Goal: Task Accomplishment & Management: Use online tool/utility

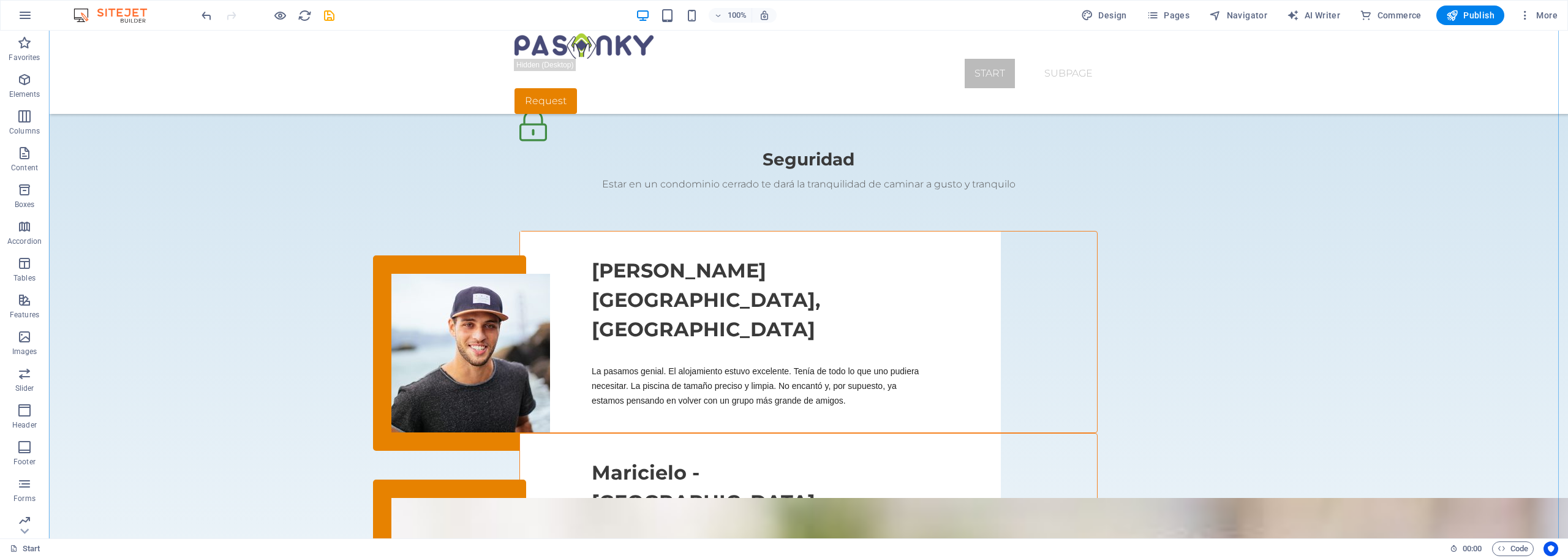
scroll to position [1544, 0]
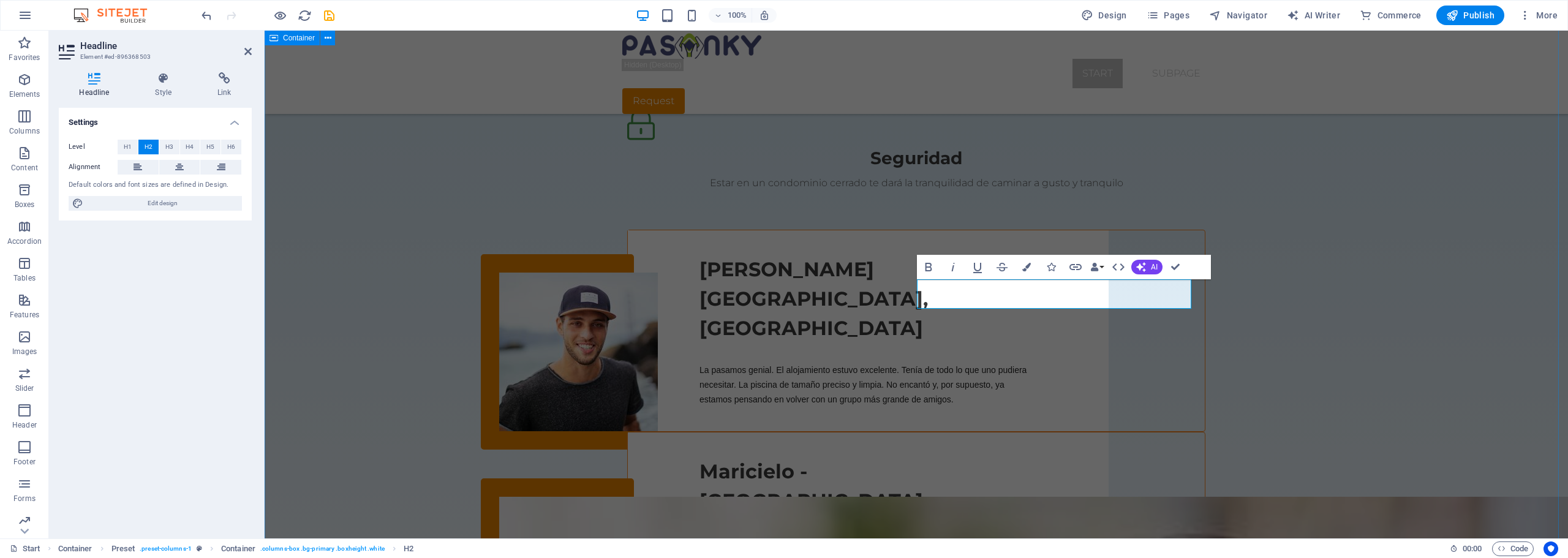
drag, startPoint x: 1317, startPoint y: 264, endPoint x: 1533, endPoint y: 265, distance: 216.0
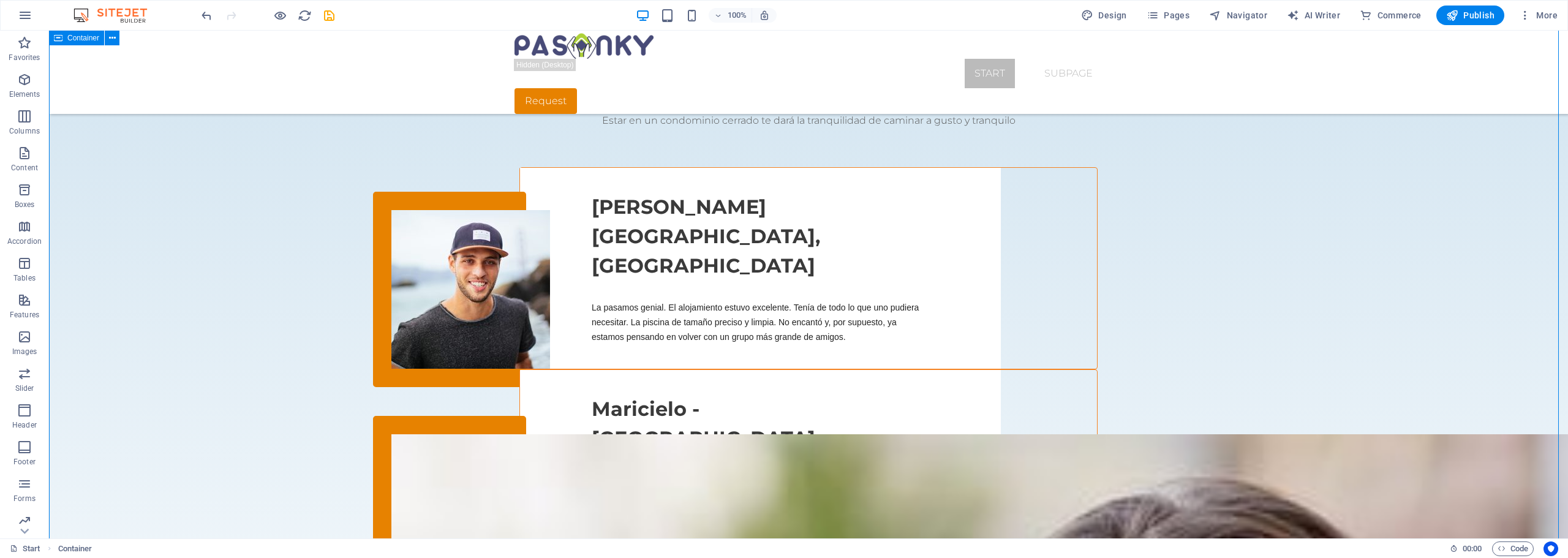
scroll to position [1666, 0]
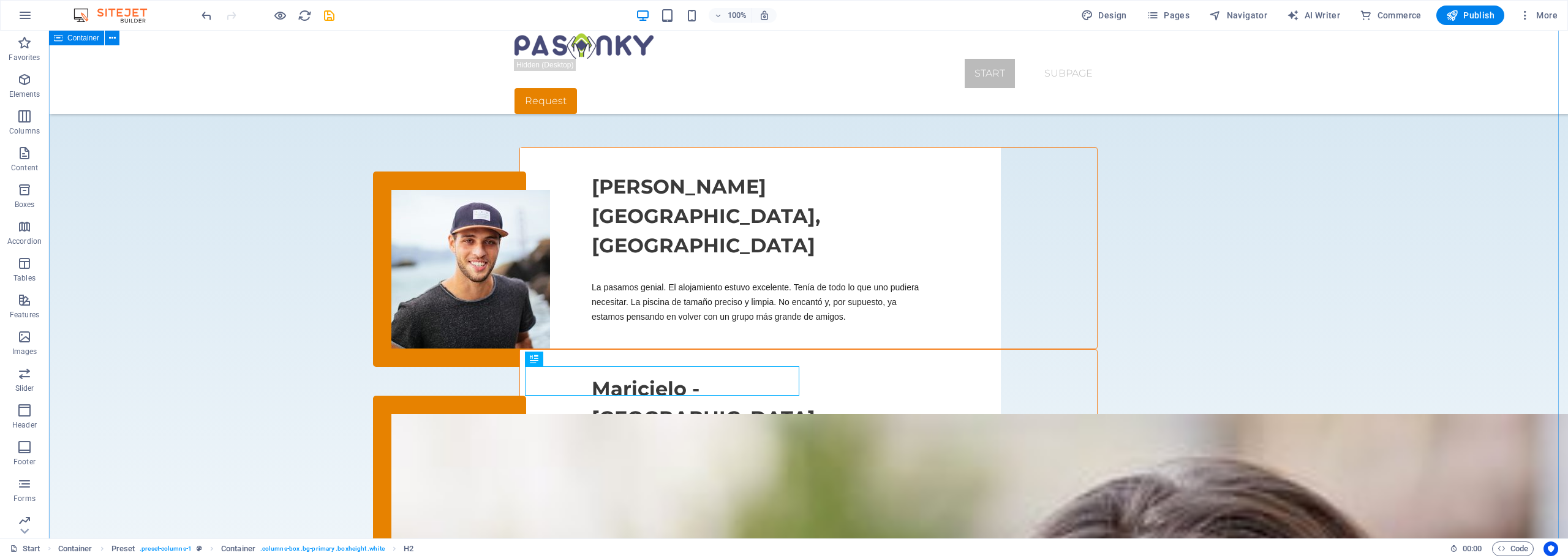
scroll to position [1482, 0]
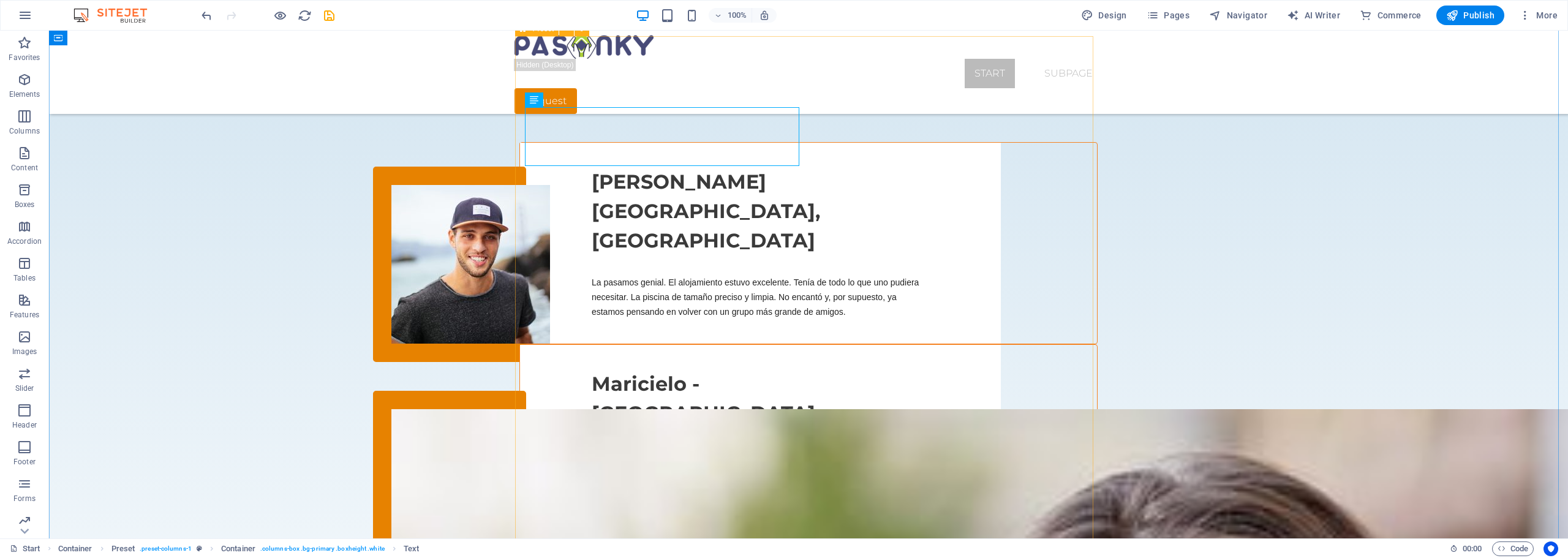
scroll to position [1666, 0]
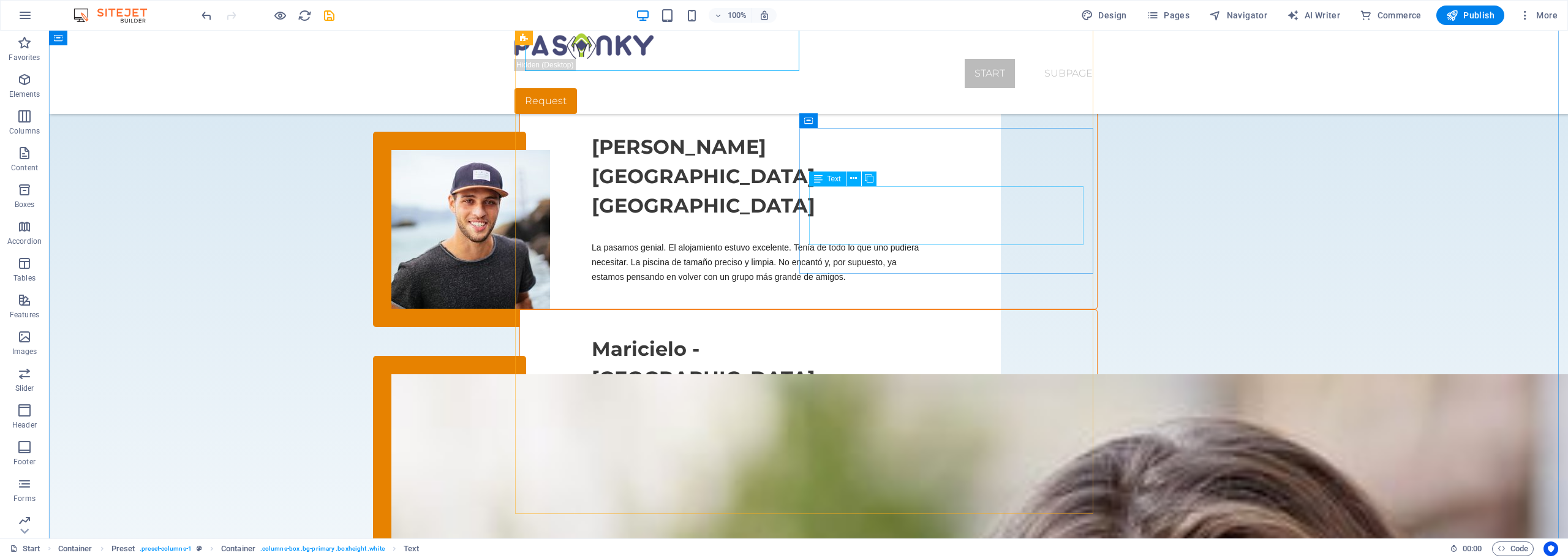
drag, startPoint x: 1031, startPoint y: 238, endPoint x: 966, endPoint y: 238, distance: 65.0
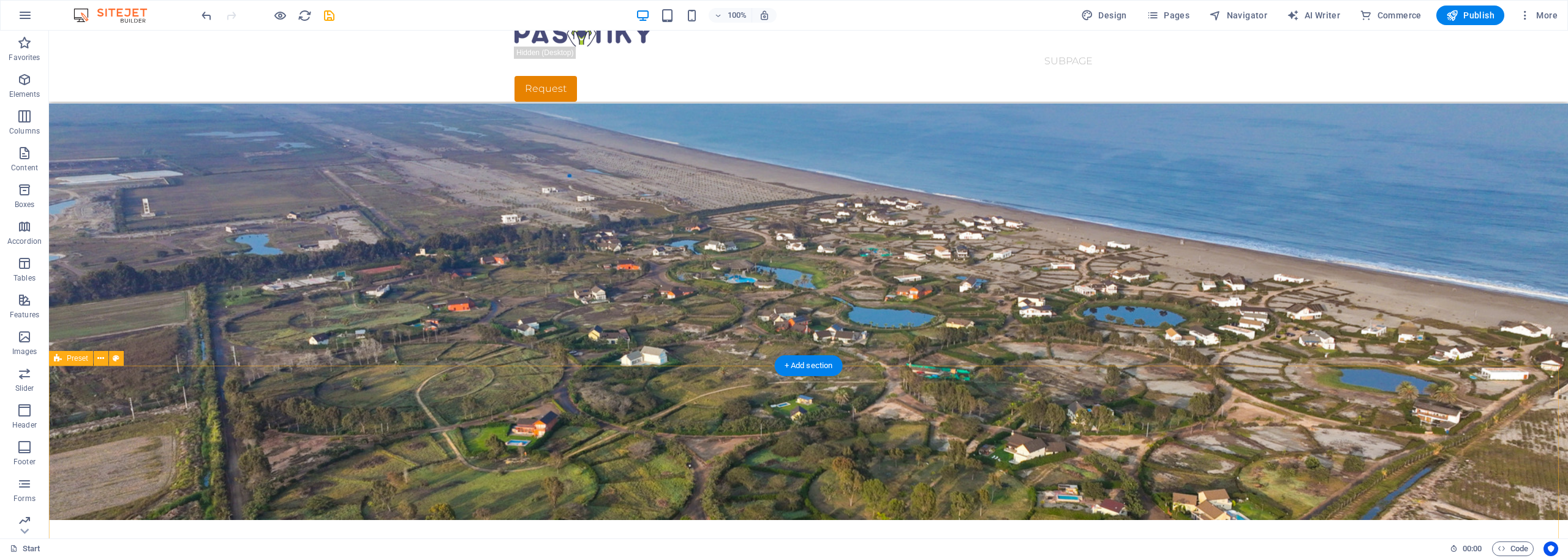
scroll to position [0, 0]
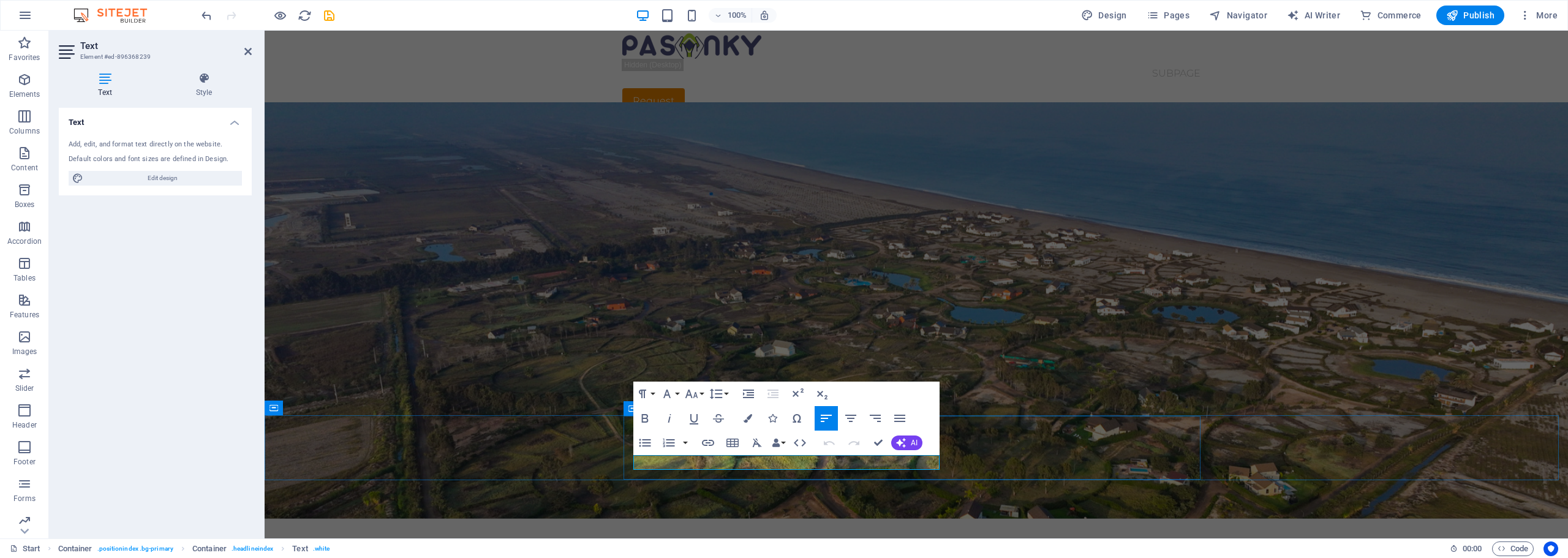
drag, startPoint x: 906, startPoint y: 463, endPoint x: 633, endPoint y: 466, distance: 273.0
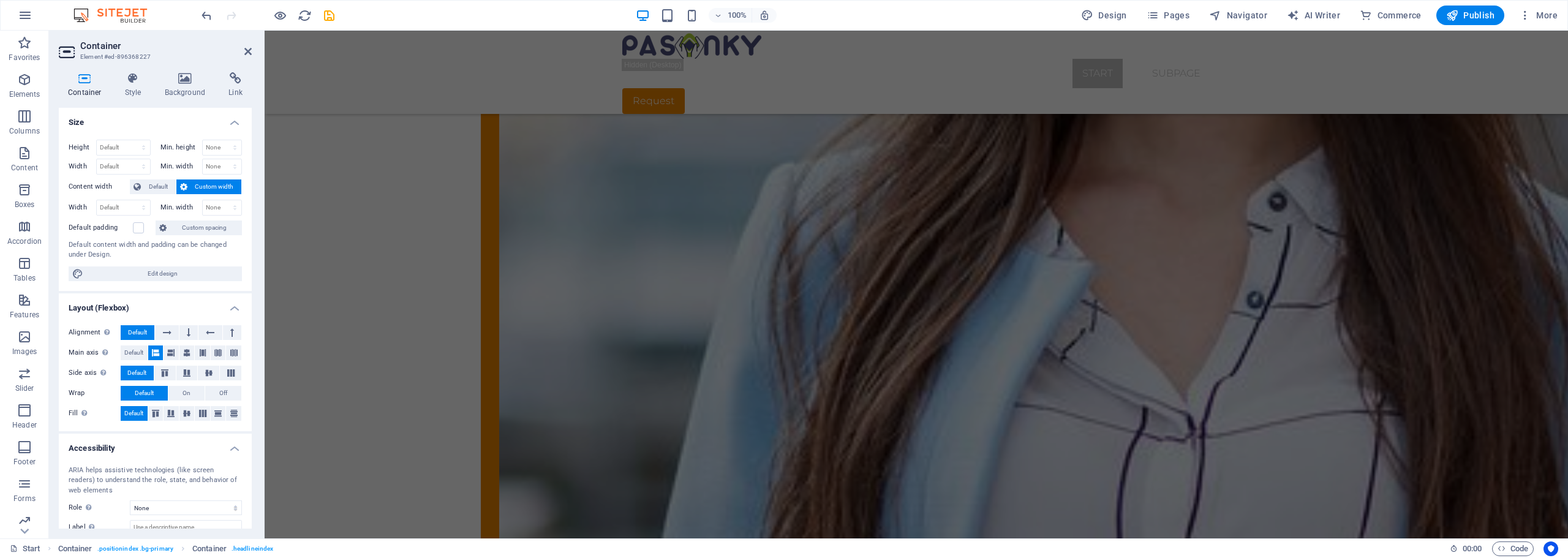
scroll to position [2609, 0]
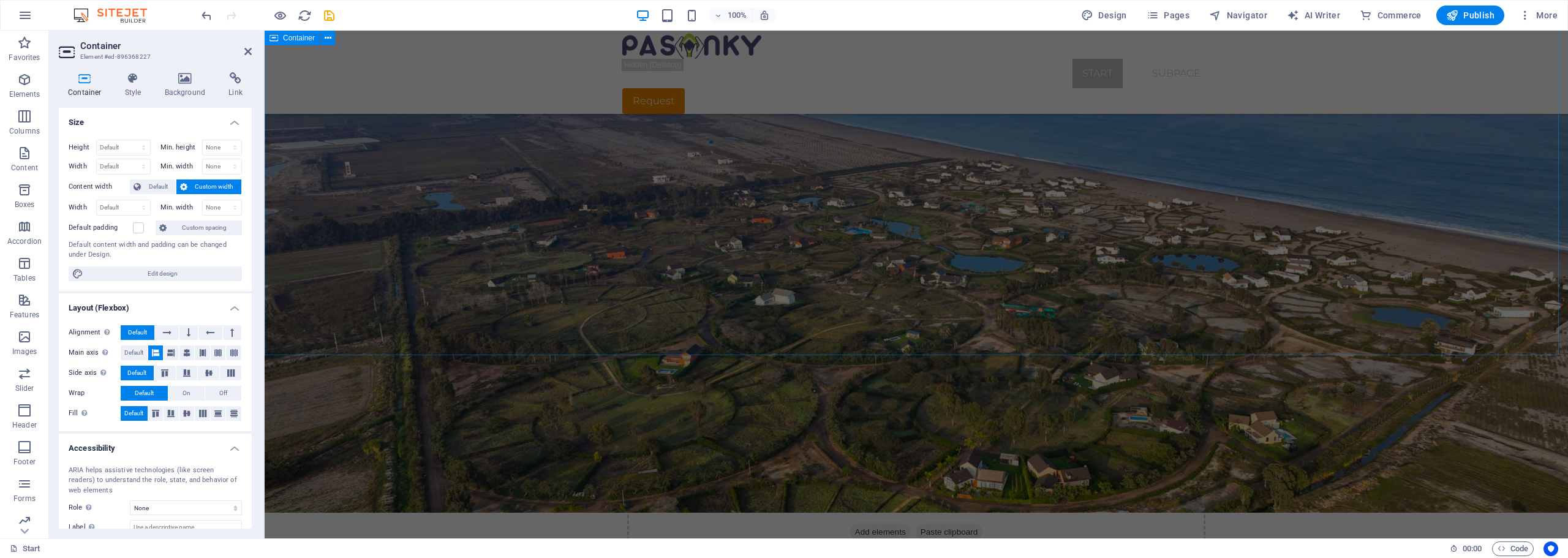
scroll to position [0, 0]
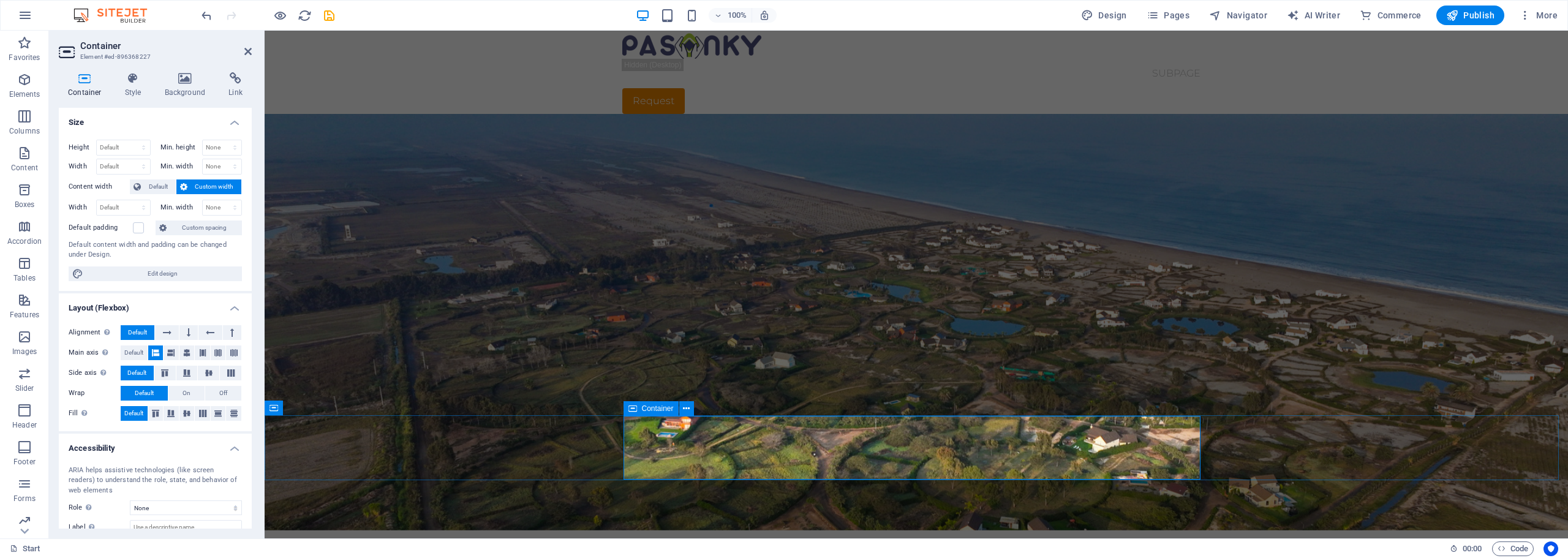
click at [1169, 88] on div "Request" at bounding box center [916, 101] width 588 height 25
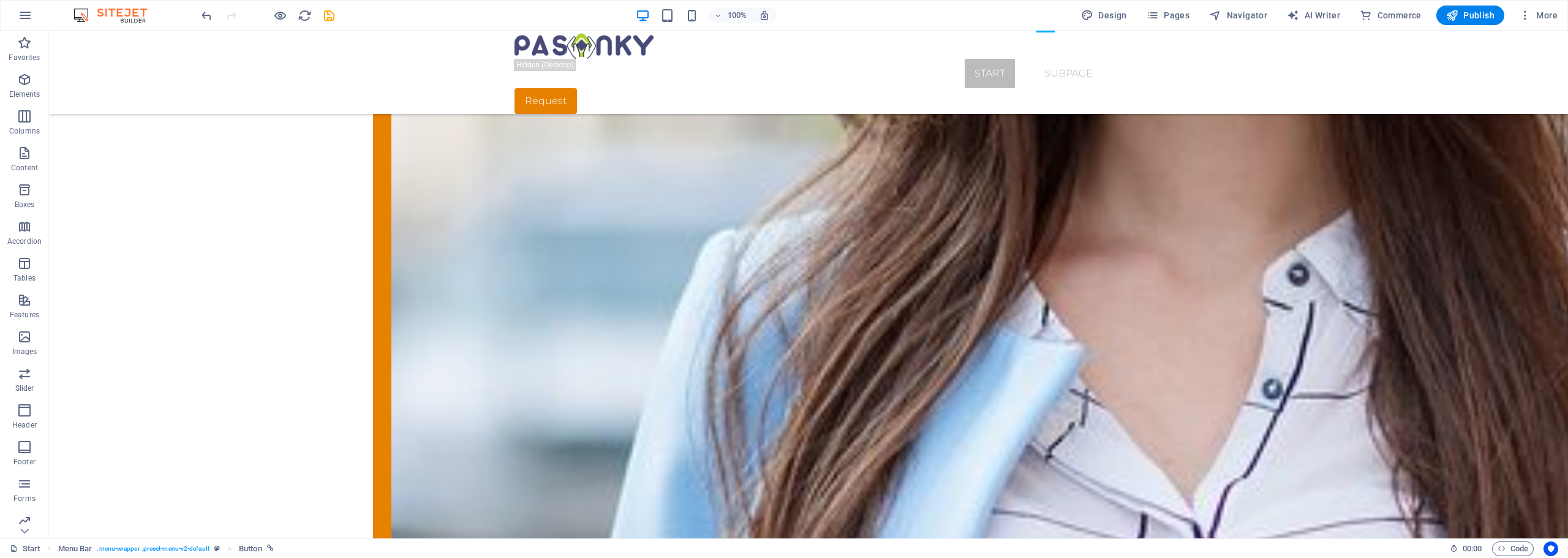
scroll to position [2617, 0]
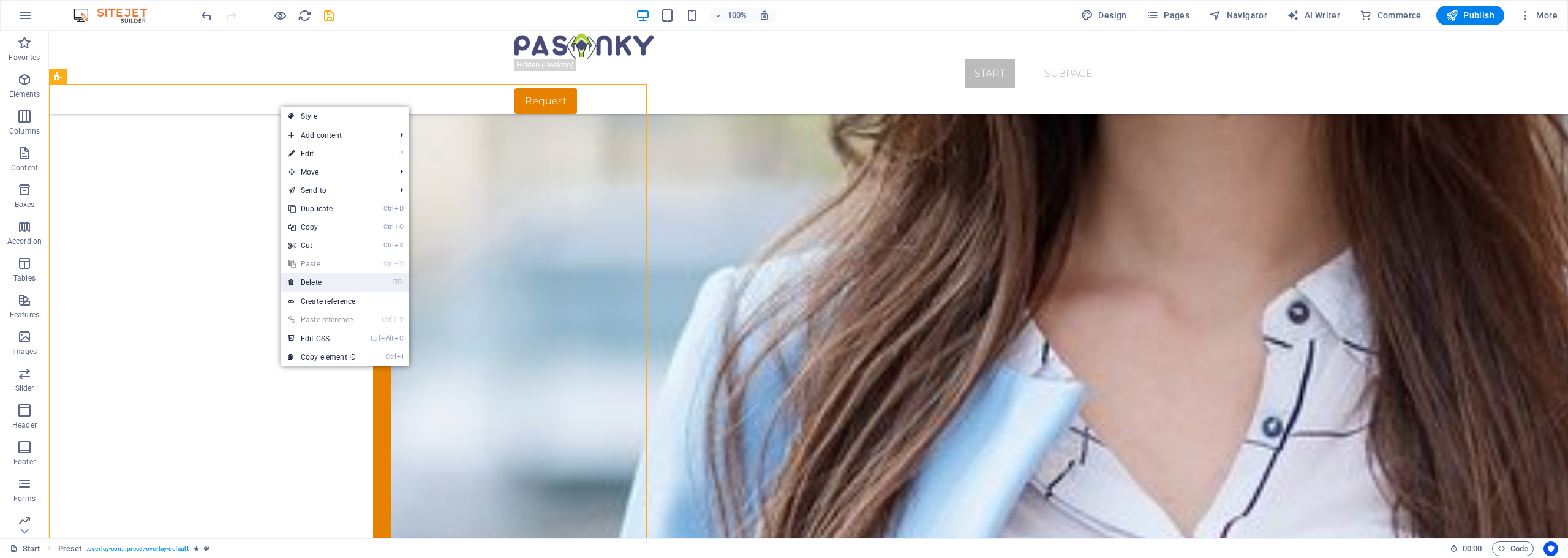
click at [317, 283] on link "⌦ Delete" at bounding box center [322, 282] width 82 height 18
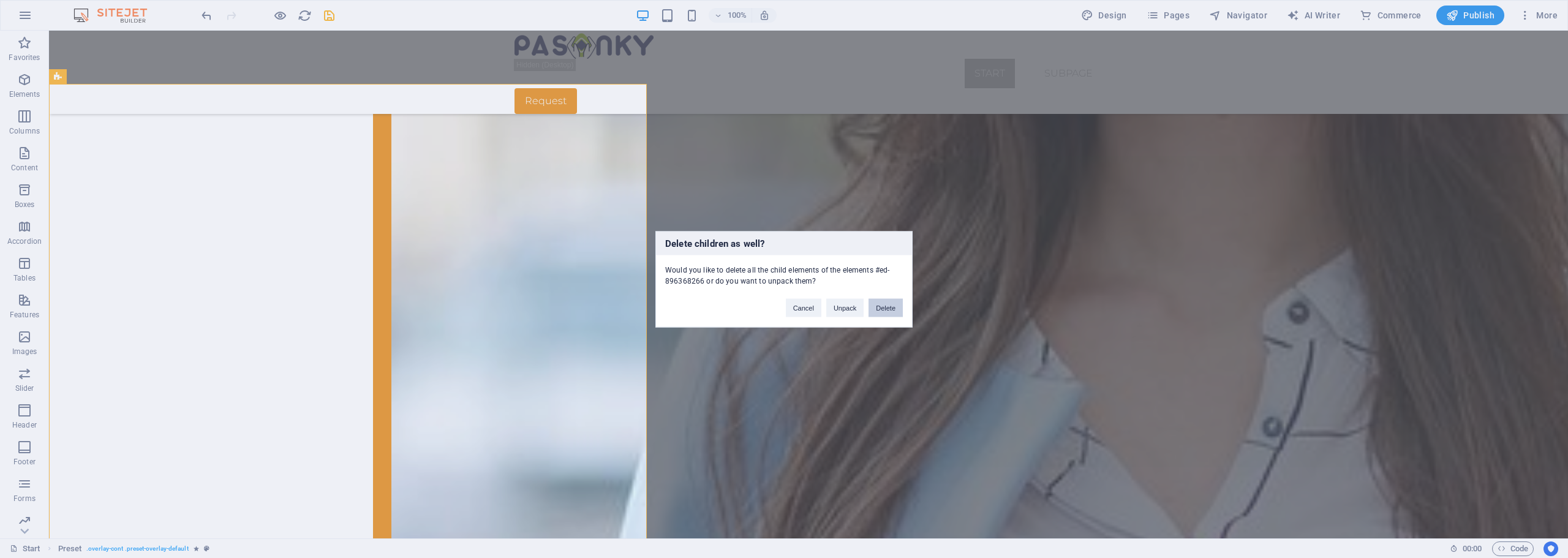
click at [888, 312] on button "Delete" at bounding box center [886, 307] width 34 height 18
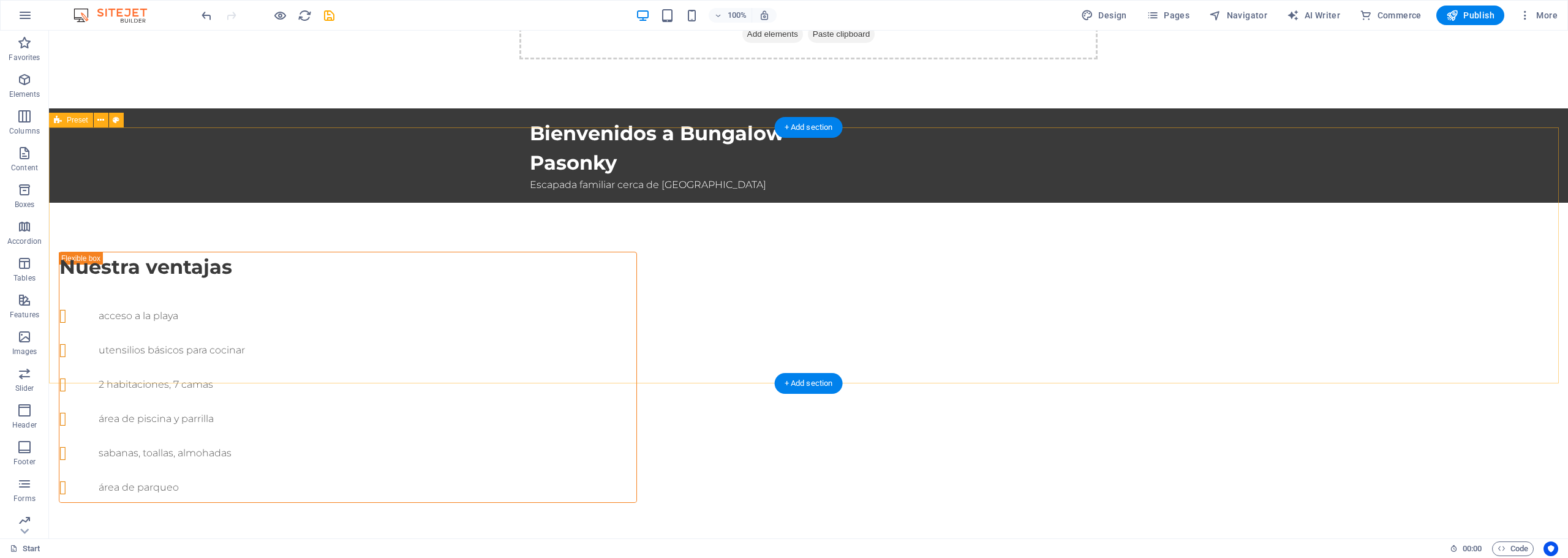
scroll to position [0, 0]
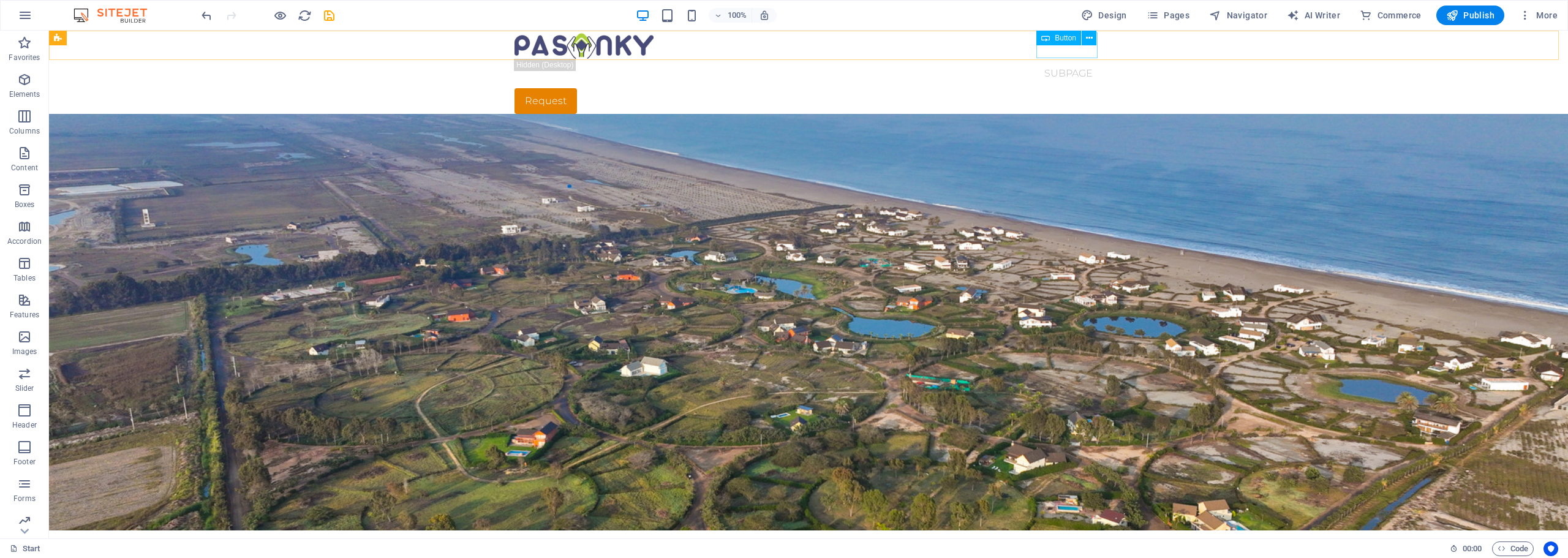
click at [1067, 40] on span "Button" at bounding box center [1065, 37] width 21 height 7
click at [1063, 88] on div "Request" at bounding box center [809, 101] width 588 height 25
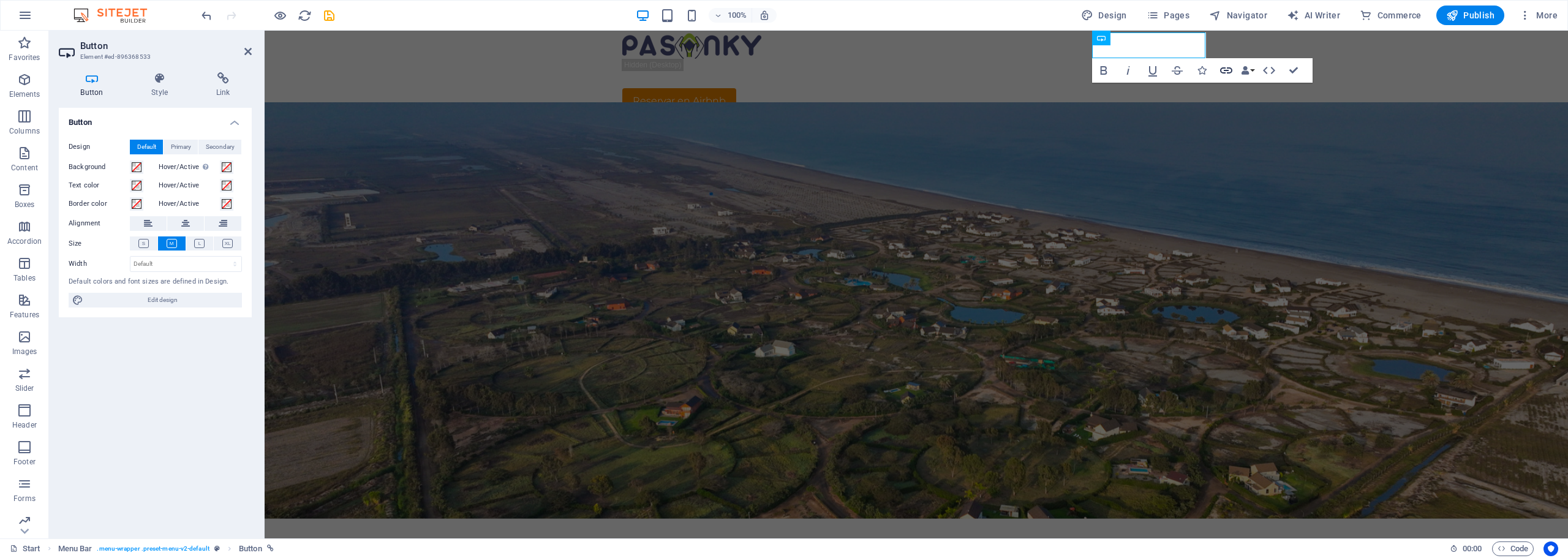
click at [1227, 69] on icon "button" at bounding box center [1226, 70] width 12 height 6
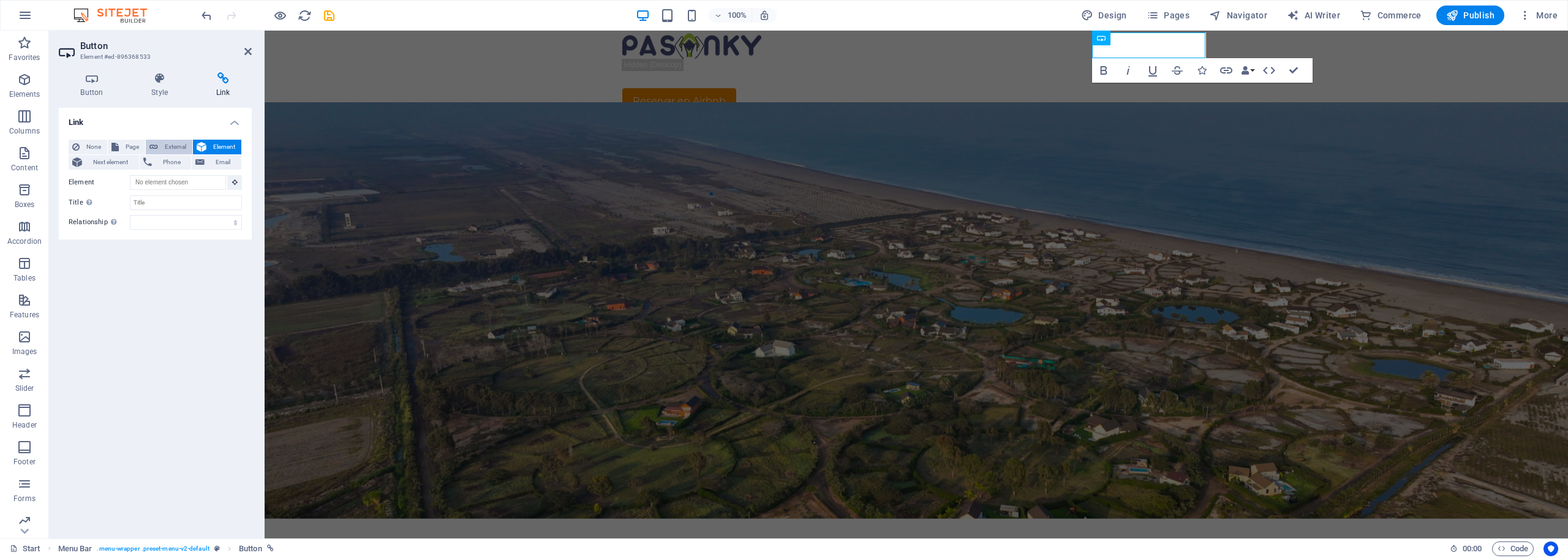
click at [163, 146] on span "External" at bounding box center [175, 147] width 27 height 15
select select "blank"
click at [150, 182] on input "URL" at bounding box center [186, 182] width 112 height 15
paste input "airbnb.com.pe/h/pasonky"
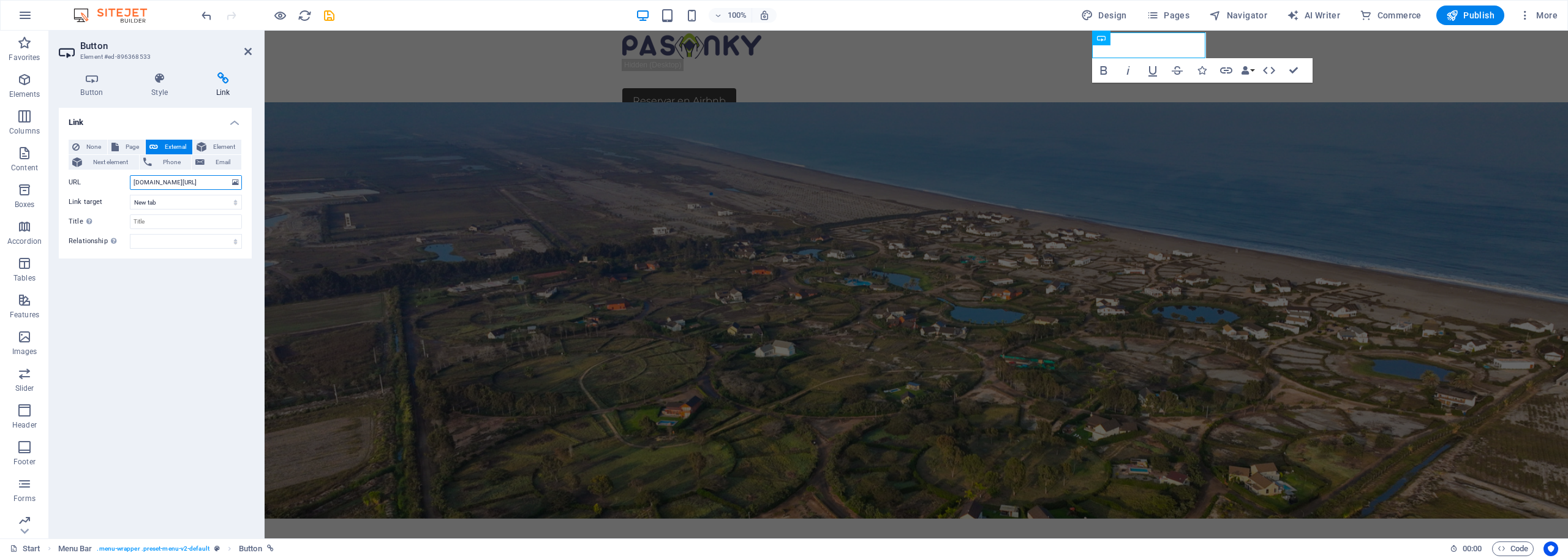
click at [132, 182] on input "airbnb.com.pe/h/pasonky" at bounding box center [186, 182] width 112 height 15
type input "https.//airbnb.com.pe/h/pasonky"
click at [162, 223] on input "Title Additional link description, should not be the same as the link text. The…" at bounding box center [186, 222] width 112 height 15
type input "Reservar en Airbnb"
click at [151, 243] on select "alternate author bookmark external help license next nofollow noreferrer noopen…" at bounding box center [186, 241] width 112 height 15
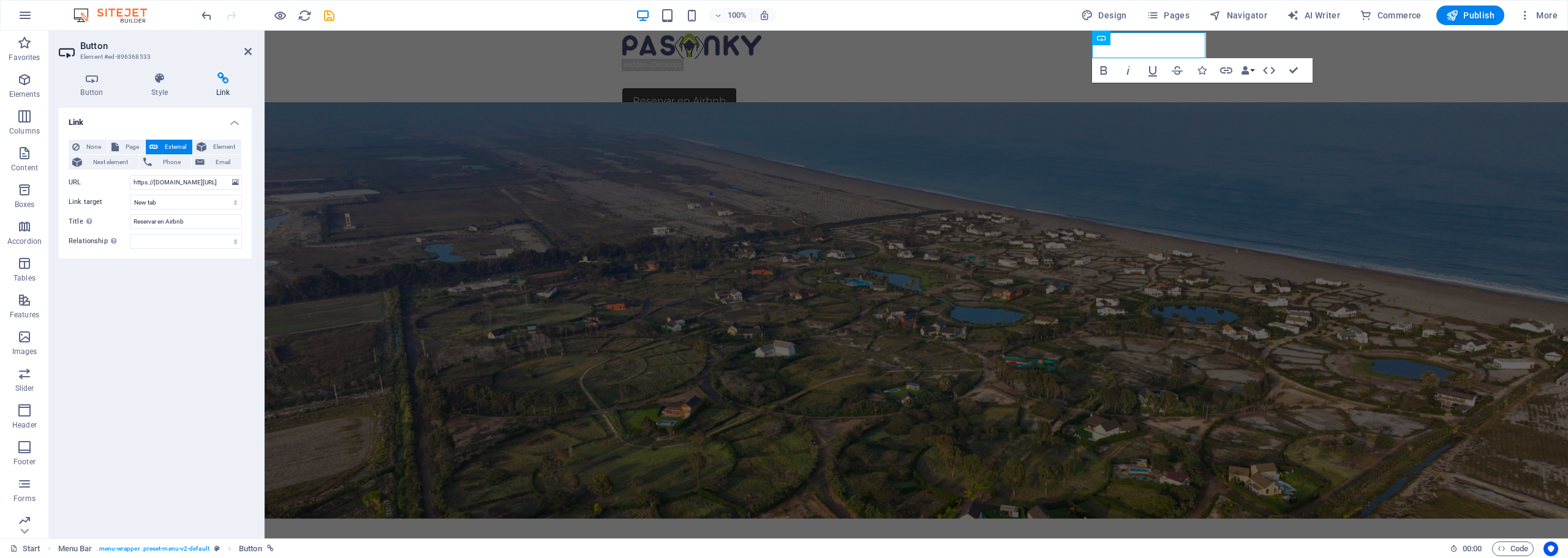
click at [95, 299] on div "Link None Page External Element Next element Phone Email Page Start Legal Notic…" at bounding box center [155, 318] width 193 height 421
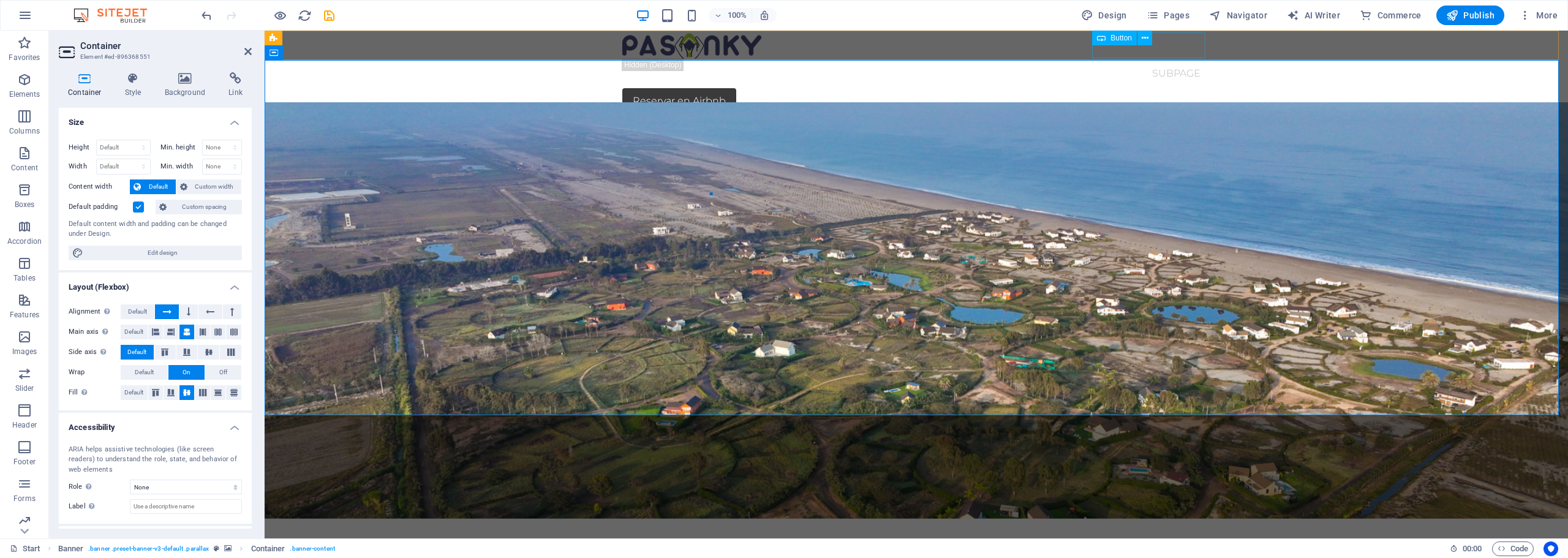
click at [1153, 88] on div "Reservar en Airbnb" at bounding box center [916, 101] width 588 height 25
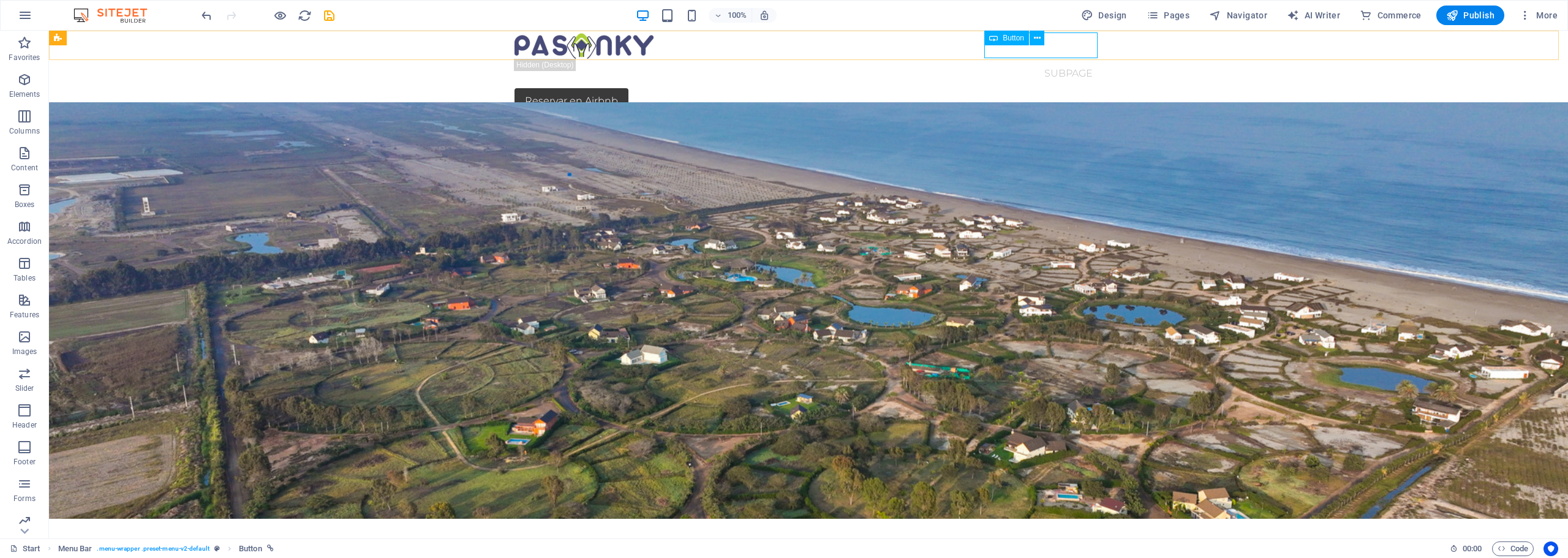
click at [1017, 40] on span "Button" at bounding box center [1013, 37] width 21 height 7
click at [1079, 88] on div "Reservar en Airbnb" at bounding box center [809, 101] width 588 height 25
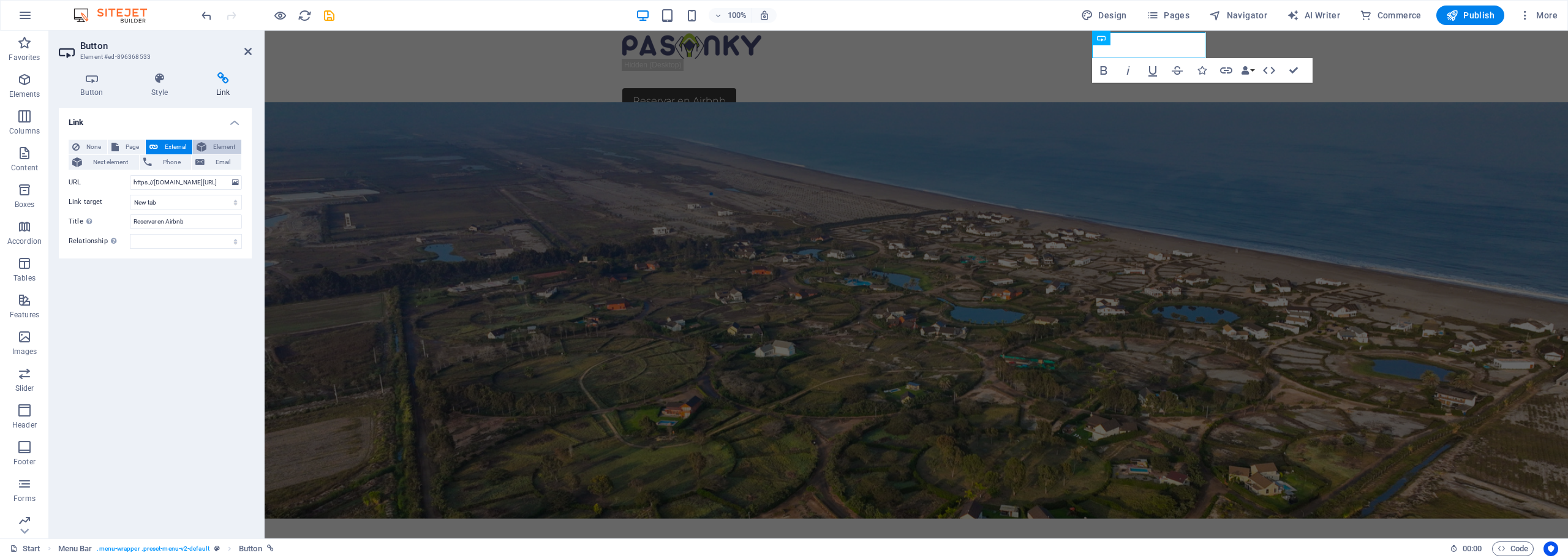
click at [224, 149] on span "Element" at bounding box center [223, 147] width 27 height 15
click at [127, 148] on span "Page" at bounding box center [132, 147] width 19 height 15
select select
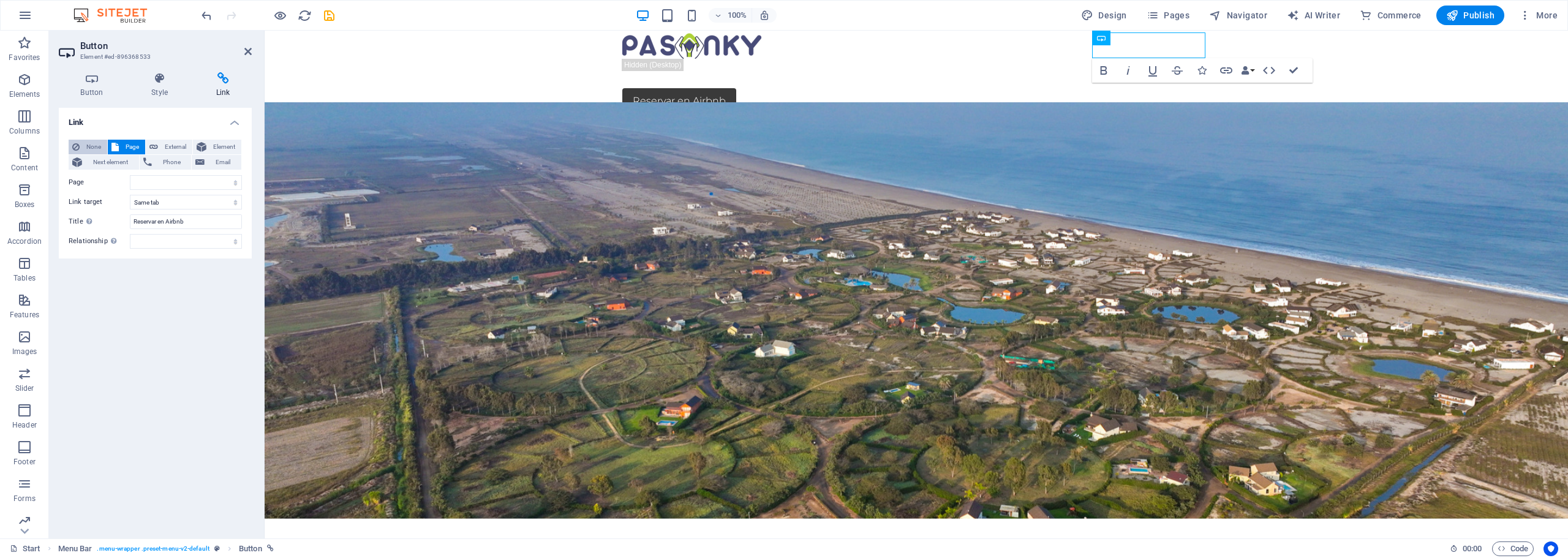
click at [90, 147] on span "None" at bounding box center [94, 147] width 20 height 15
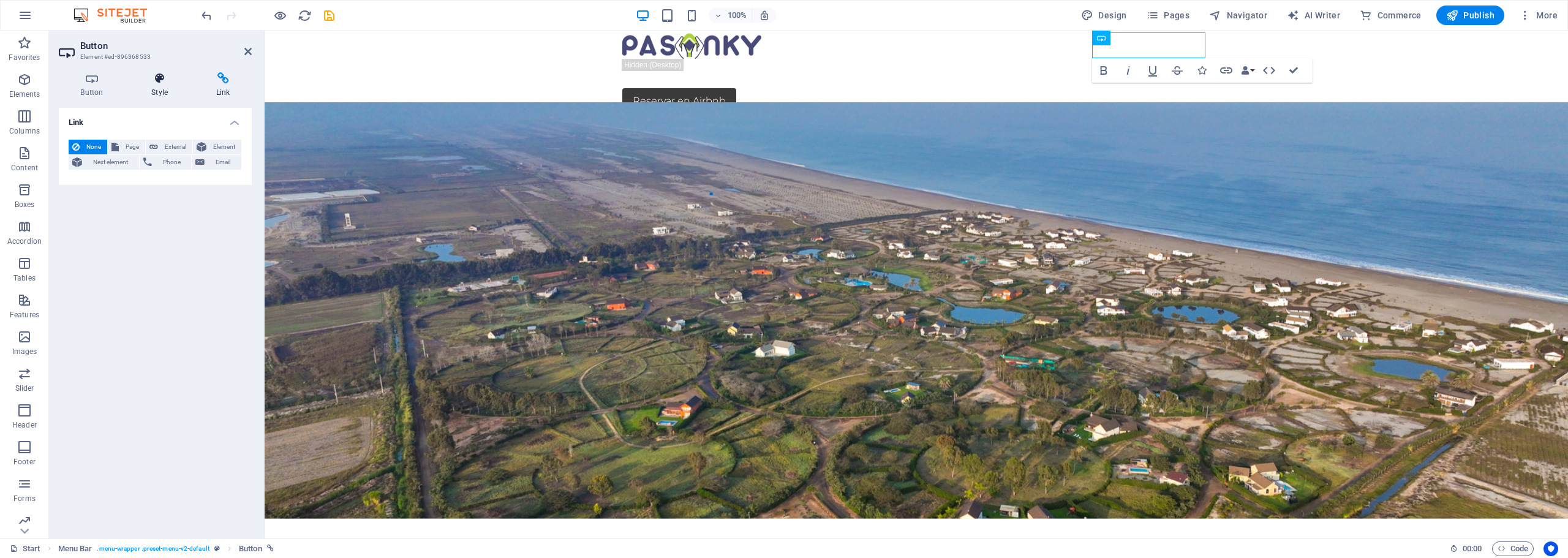
click at [158, 79] on icon at bounding box center [160, 78] width 60 height 12
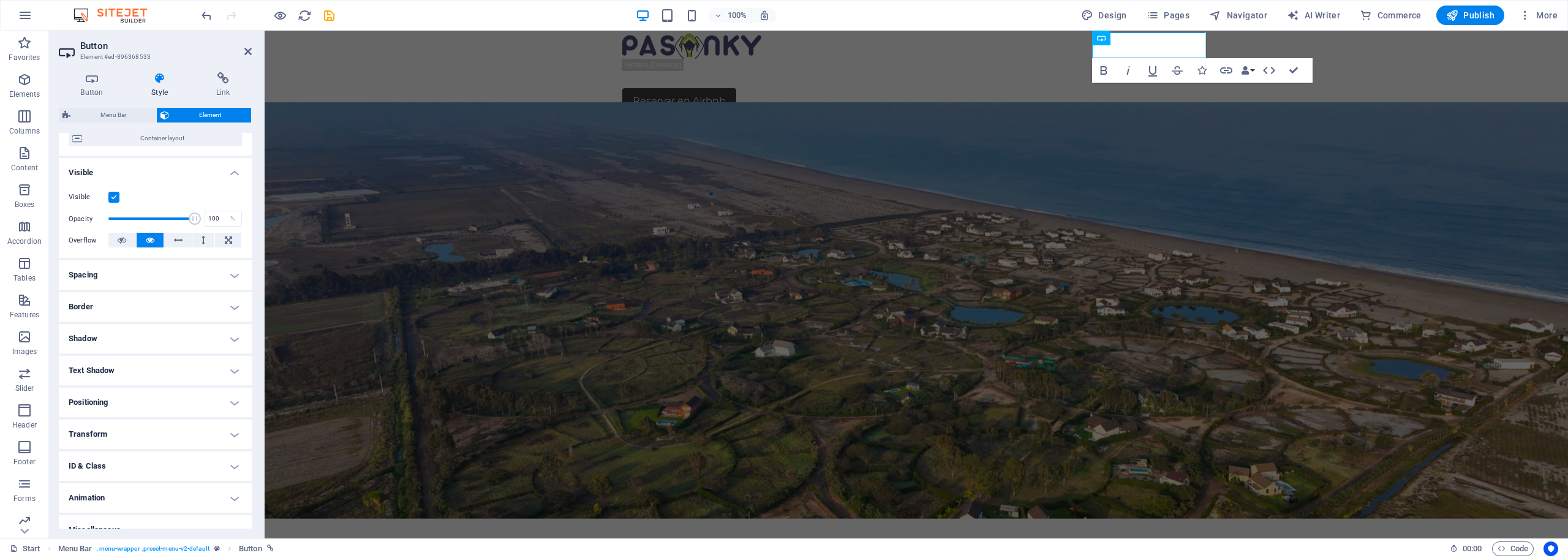
scroll to position [122, 0]
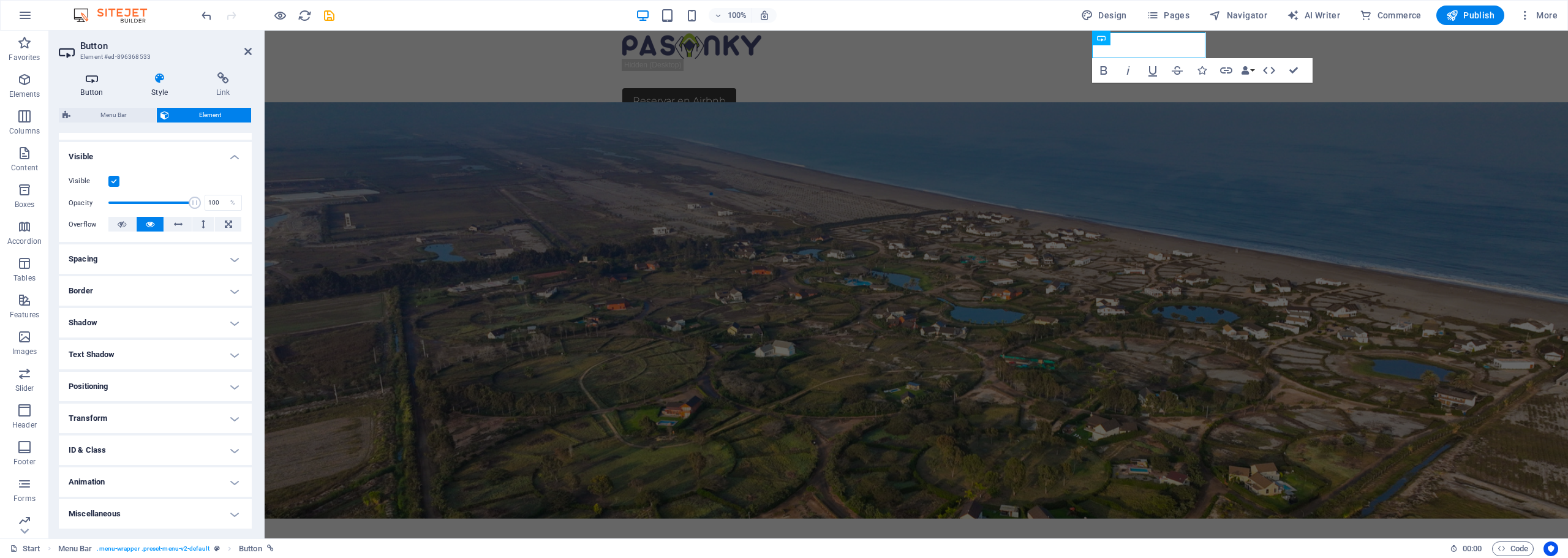
click at [98, 86] on h4 "Button" at bounding box center [94, 85] width 71 height 25
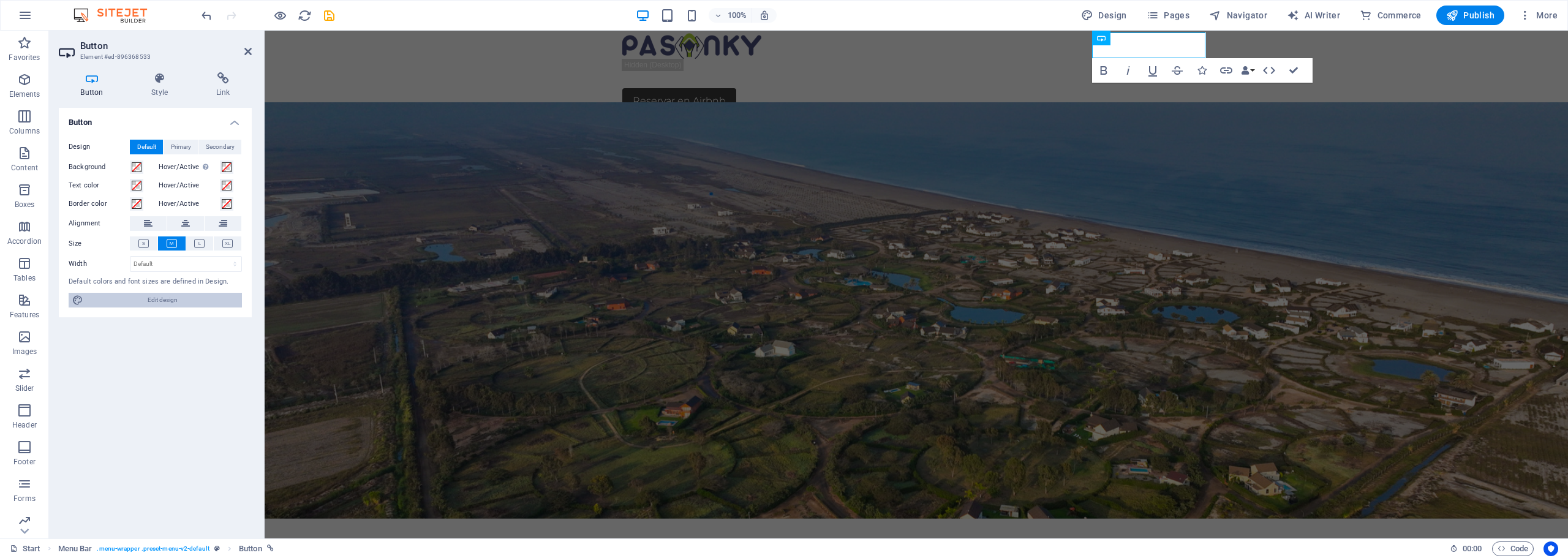
click at [158, 301] on span "Edit design" at bounding box center [162, 300] width 151 height 15
select select "px"
select select "300"
select select "px"
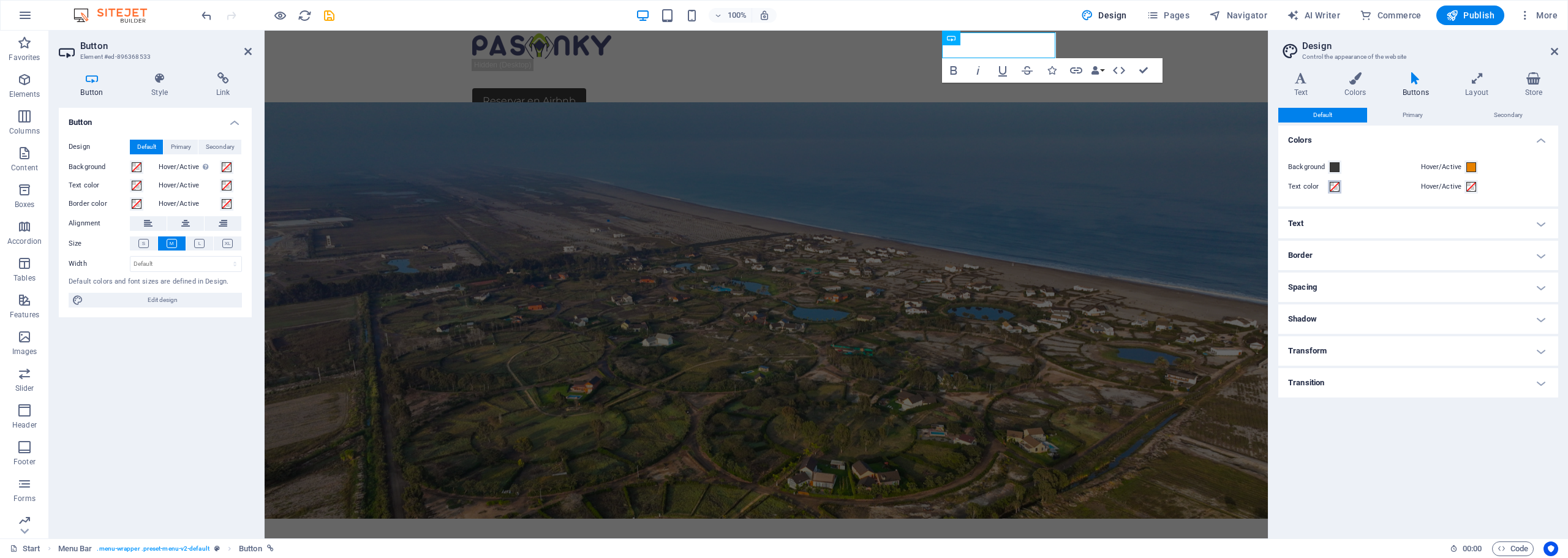
click at [1337, 187] on span at bounding box center [1335, 186] width 10 height 10
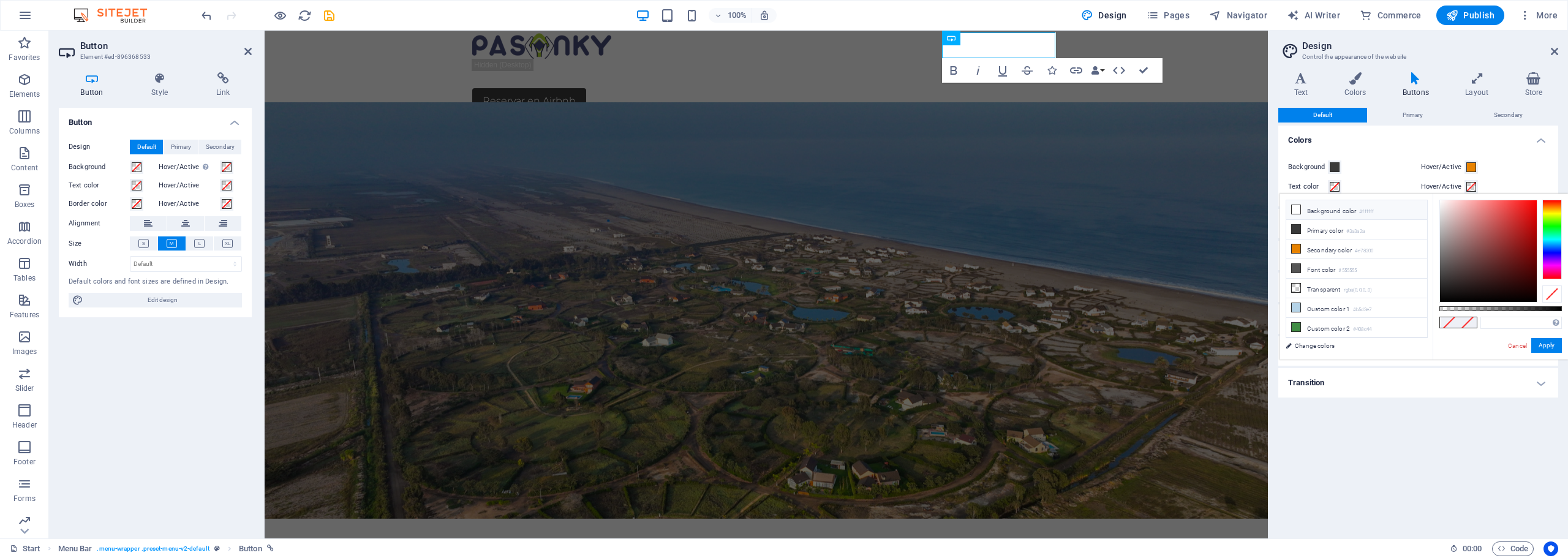
click at [1355, 208] on li "Background color #ffffff" at bounding box center [1357, 210] width 141 height 19
type input "#ffffff"
click at [1519, 345] on link "Cancel" at bounding box center [1518, 346] width 21 height 9
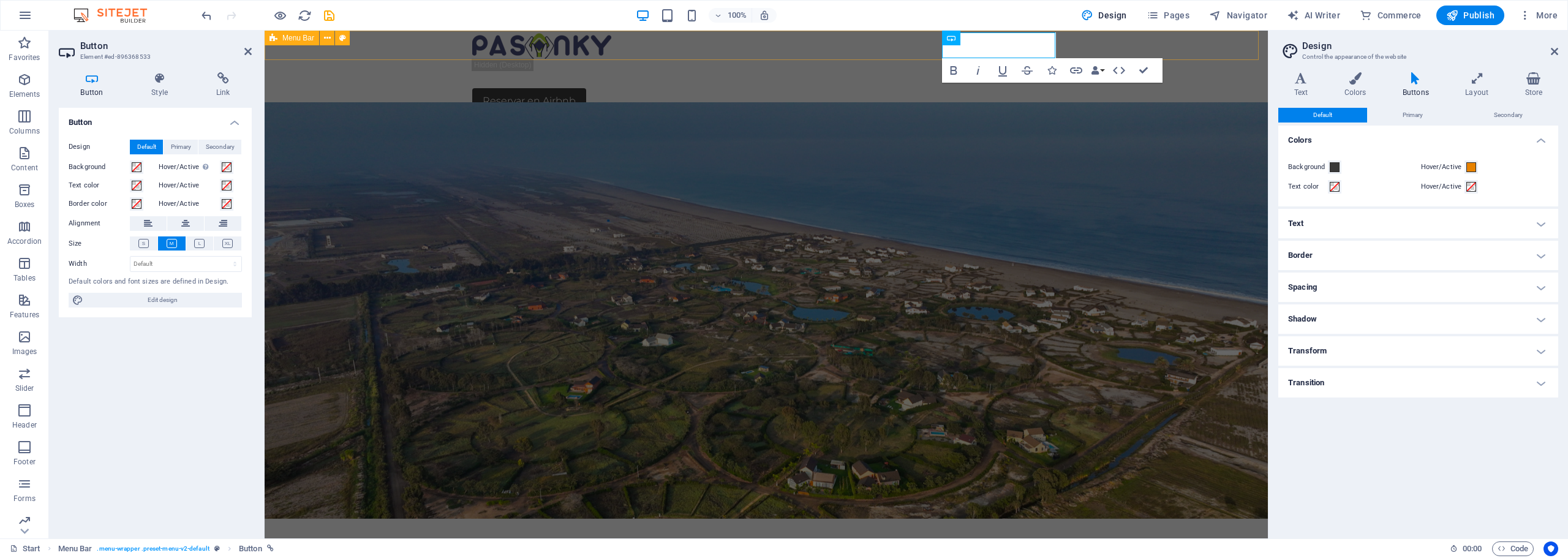
click at [1170, 39] on div "Start Subpage Reservar en Airbnb" at bounding box center [766, 72] width 1003 height 84
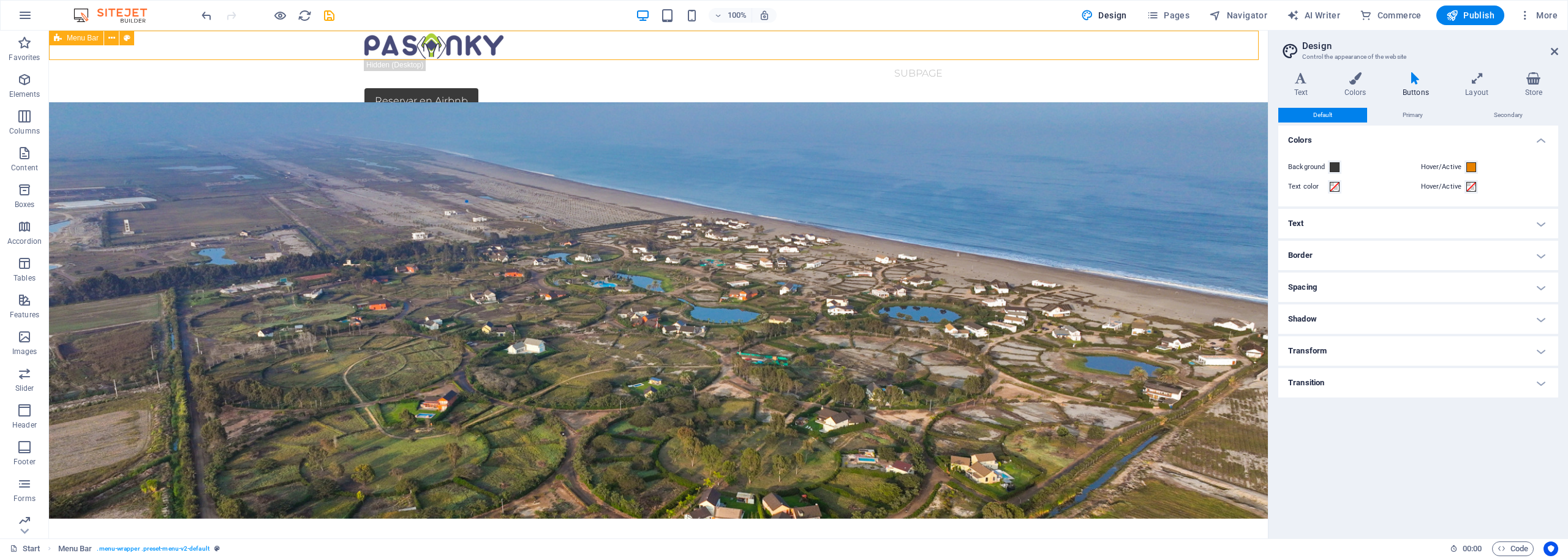
click at [1021, 47] on div "Start Subpage Reservar en Airbnb" at bounding box center [658, 72] width 1219 height 84
select select "header"
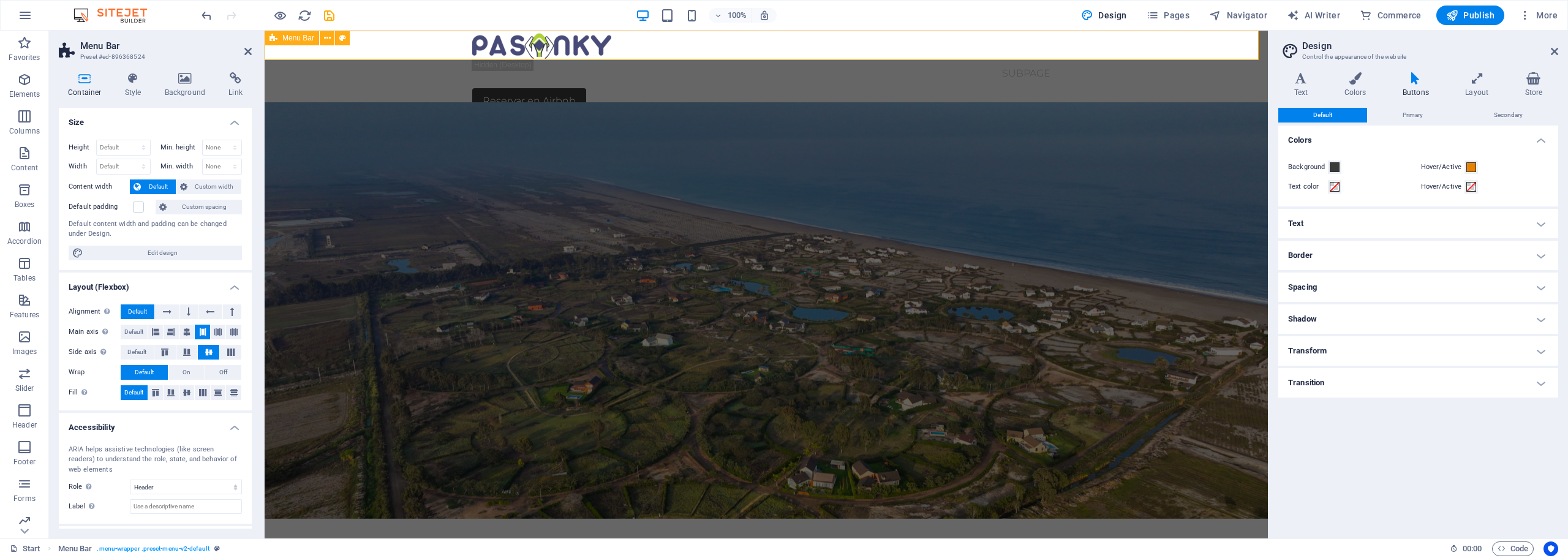
click at [1119, 51] on div "Start Subpage Reservar en Airbnb" at bounding box center [766, 72] width 1003 height 84
click at [245, 49] on icon at bounding box center [248, 51] width 7 height 10
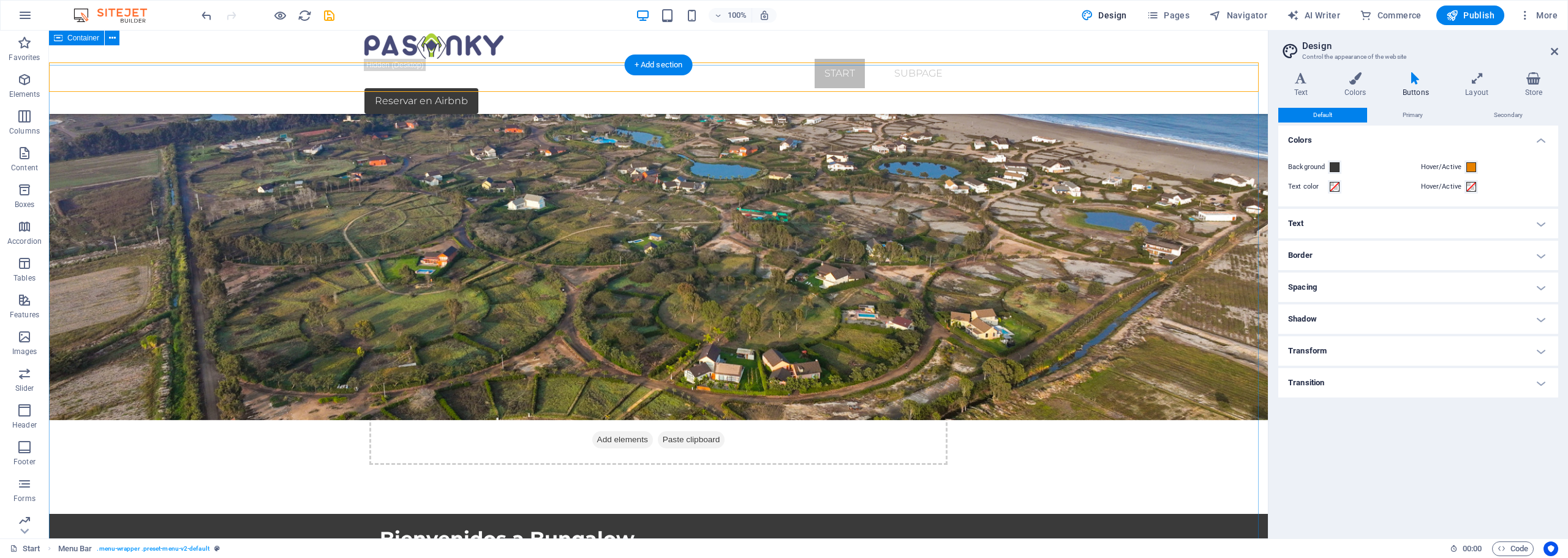
scroll to position [0, 0]
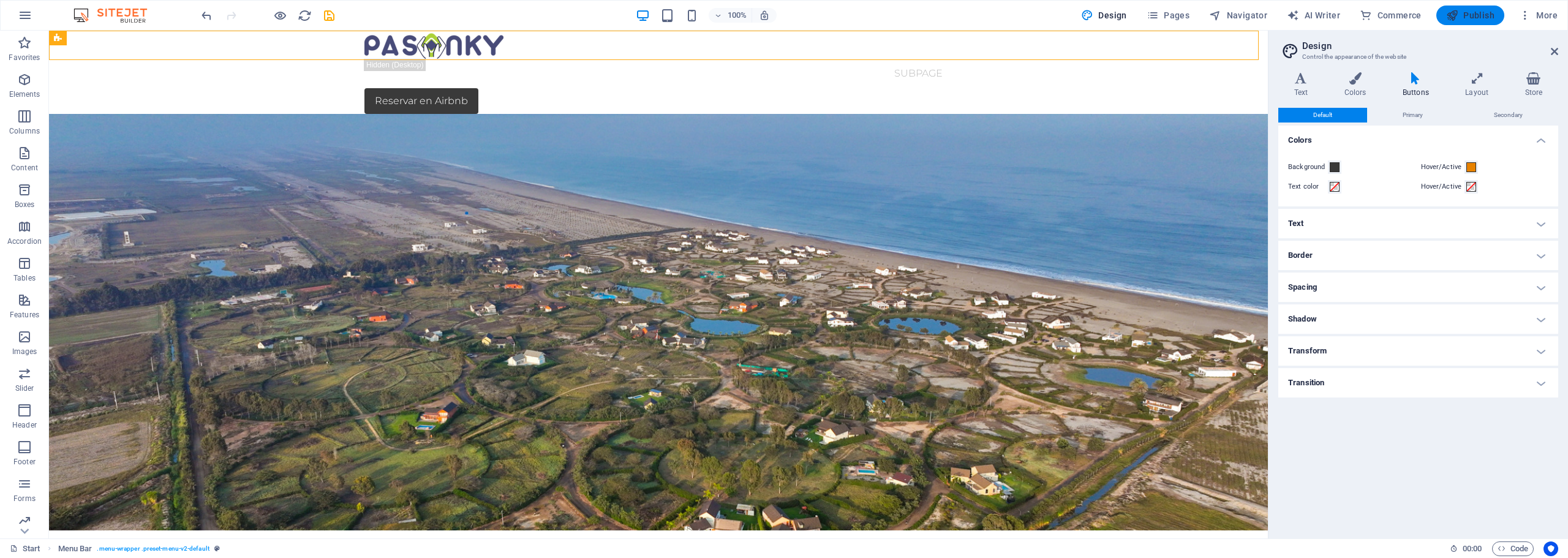
click at [1476, 15] on span "Publish" at bounding box center [1470, 15] width 48 height 12
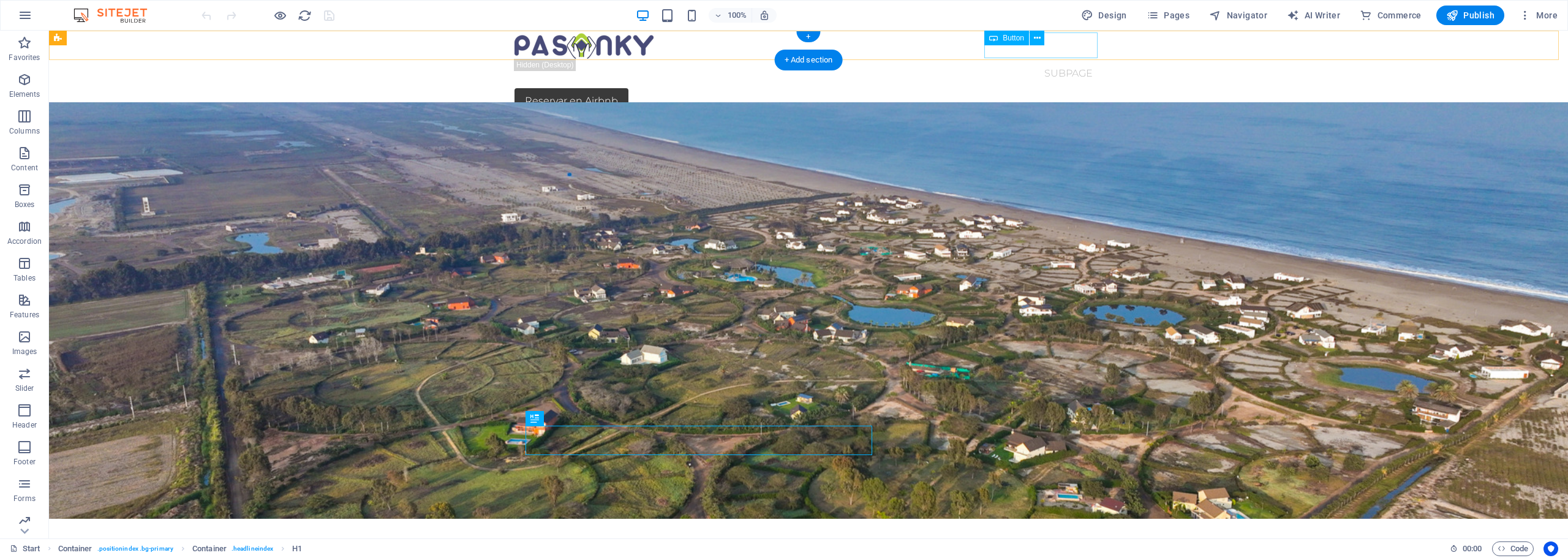
click at [1069, 88] on div "Reservar en Airbnb" at bounding box center [809, 101] width 588 height 25
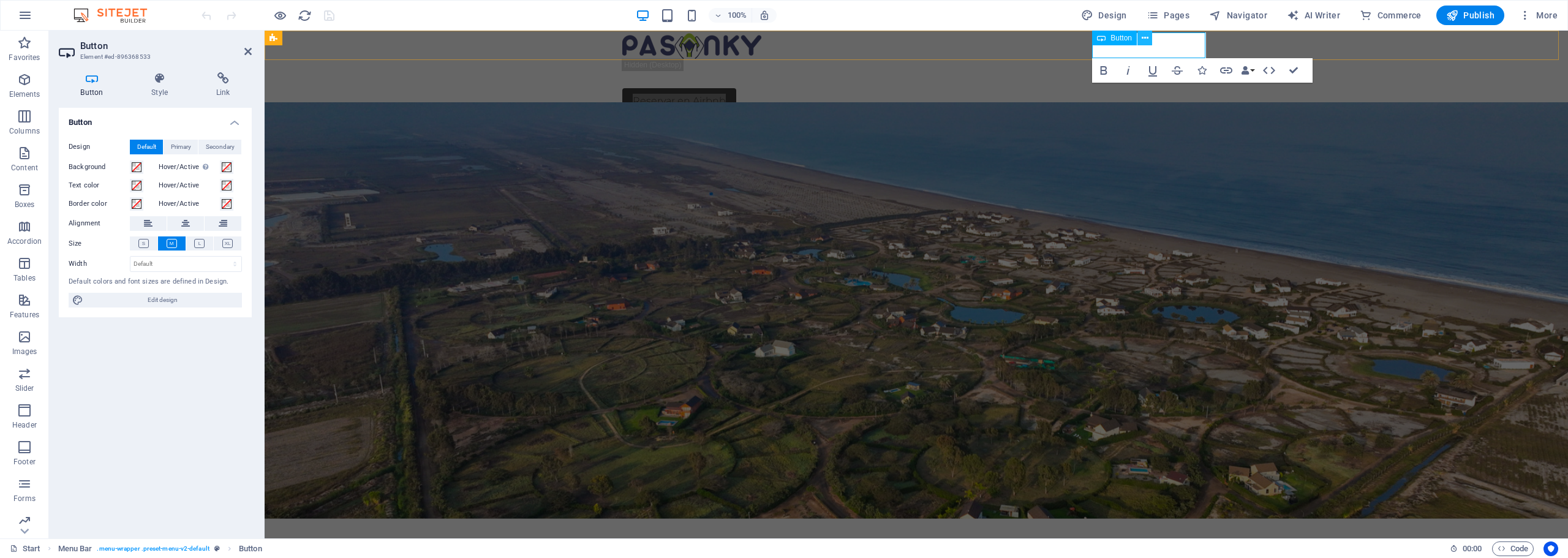
click at [1146, 42] on icon at bounding box center [1145, 38] width 7 height 13
click at [1225, 72] on icon "button" at bounding box center [1226, 70] width 15 height 15
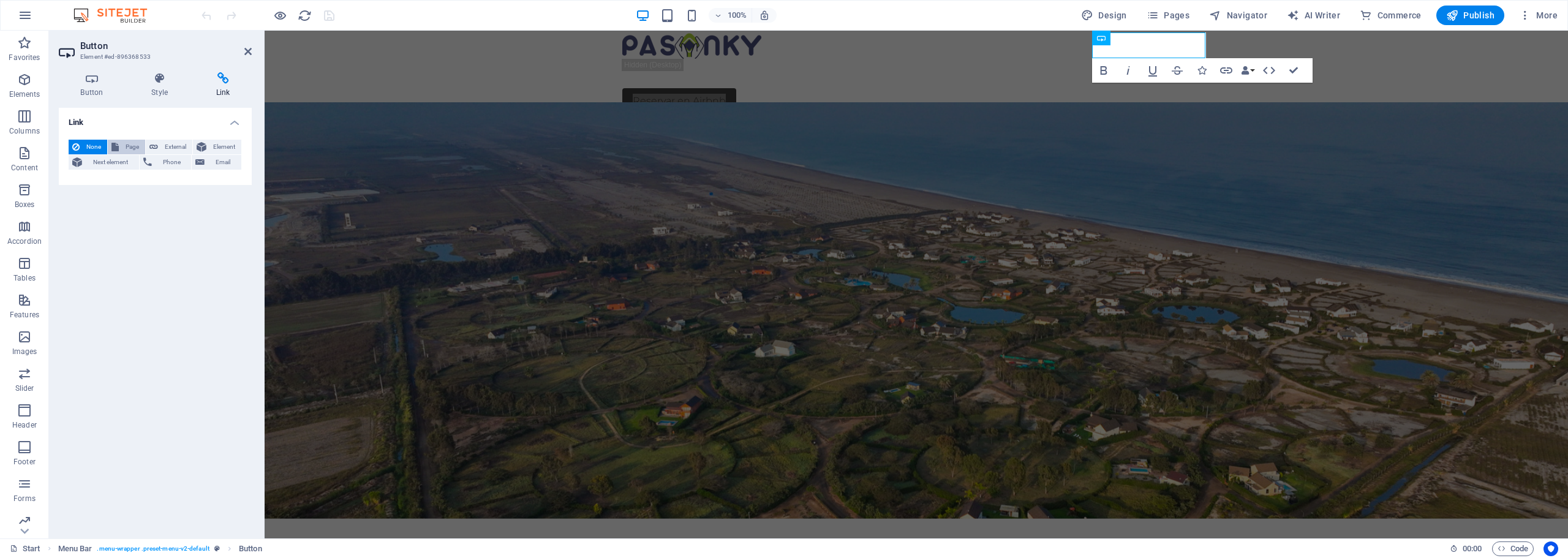
click at [123, 147] on span "Page" at bounding box center [132, 147] width 19 height 15
select select
click at [152, 182] on select "Start Legal Notice Privacy Subpage" at bounding box center [186, 182] width 112 height 15
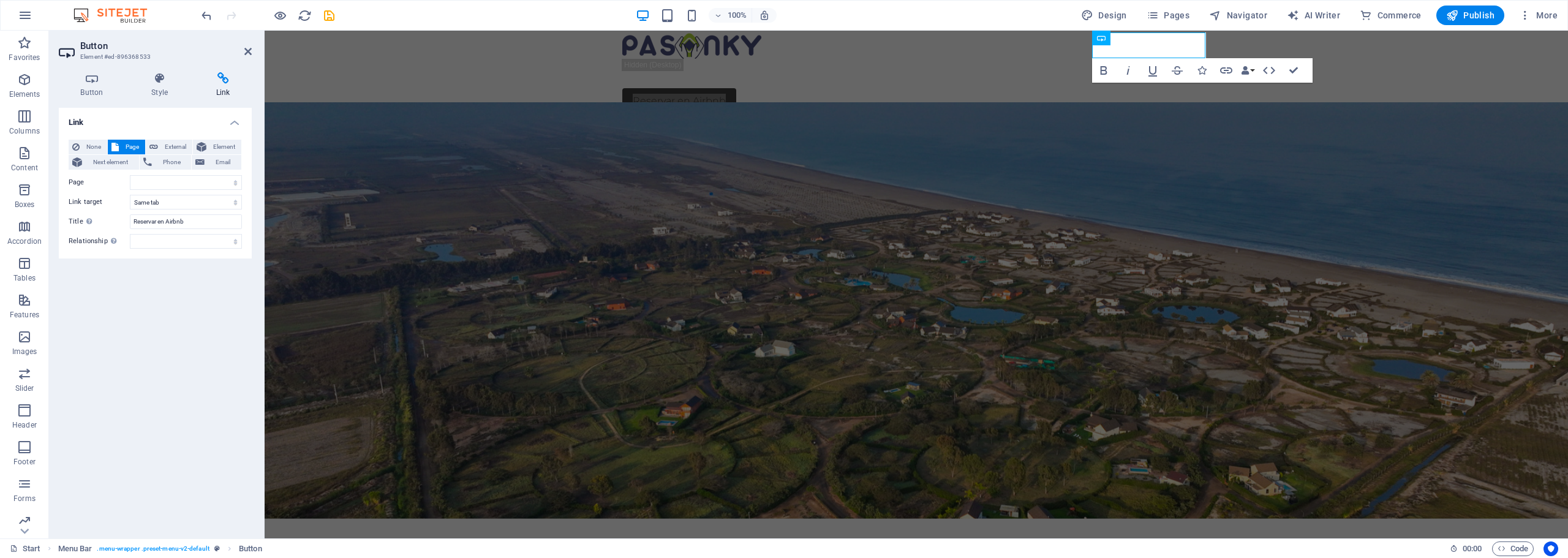
click at [93, 186] on label "Page" at bounding box center [100, 182] width 61 height 15
click at [130, 186] on select "Start Legal Notice Privacy Subpage" at bounding box center [186, 182] width 112 height 15
click at [148, 203] on select "New tab Same tab Overlay" at bounding box center [186, 202] width 112 height 15
click at [110, 198] on label "Link target" at bounding box center [100, 202] width 61 height 15
click at [130, 198] on select "New tab Same tab Overlay" at bounding box center [186, 202] width 112 height 15
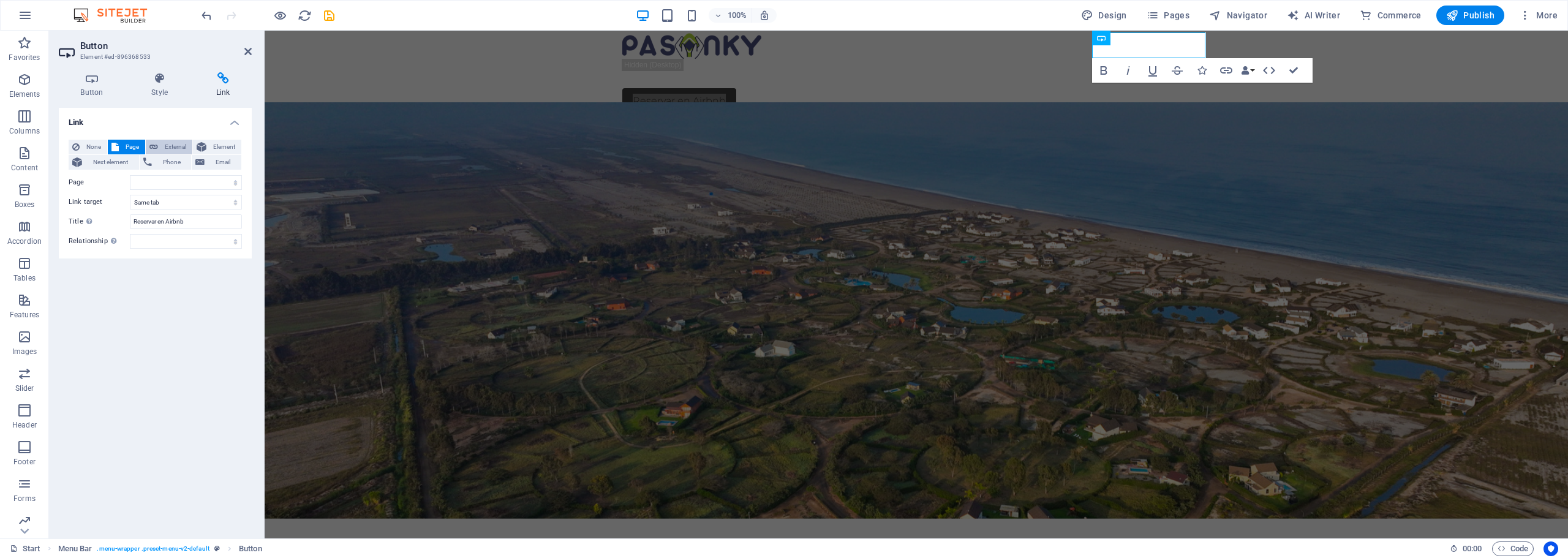
click at [167, 144] on span "External" at bounding box center [175, 147] width 27 height 15
select select "blank"
click at [234, 184] on icon at bounding box center [235, 182] width 7 height 13
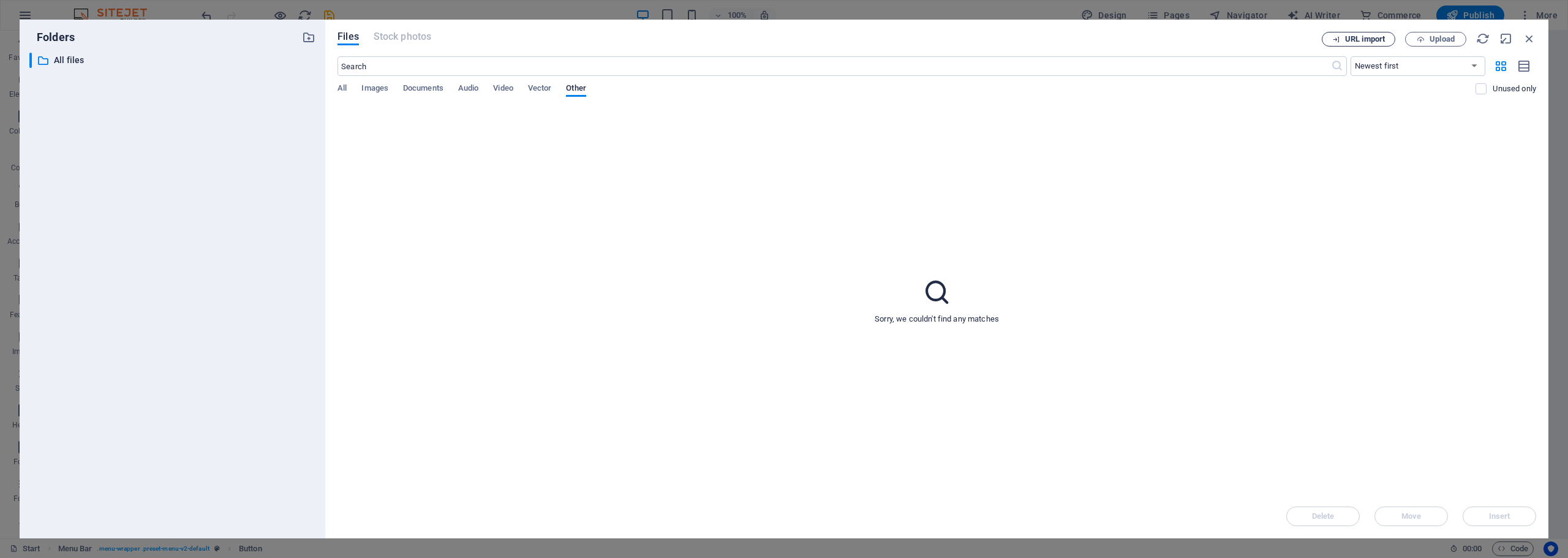
click at [1361, 40] on span "URL import" at bounding box center [1365, 39] width 40 height 7
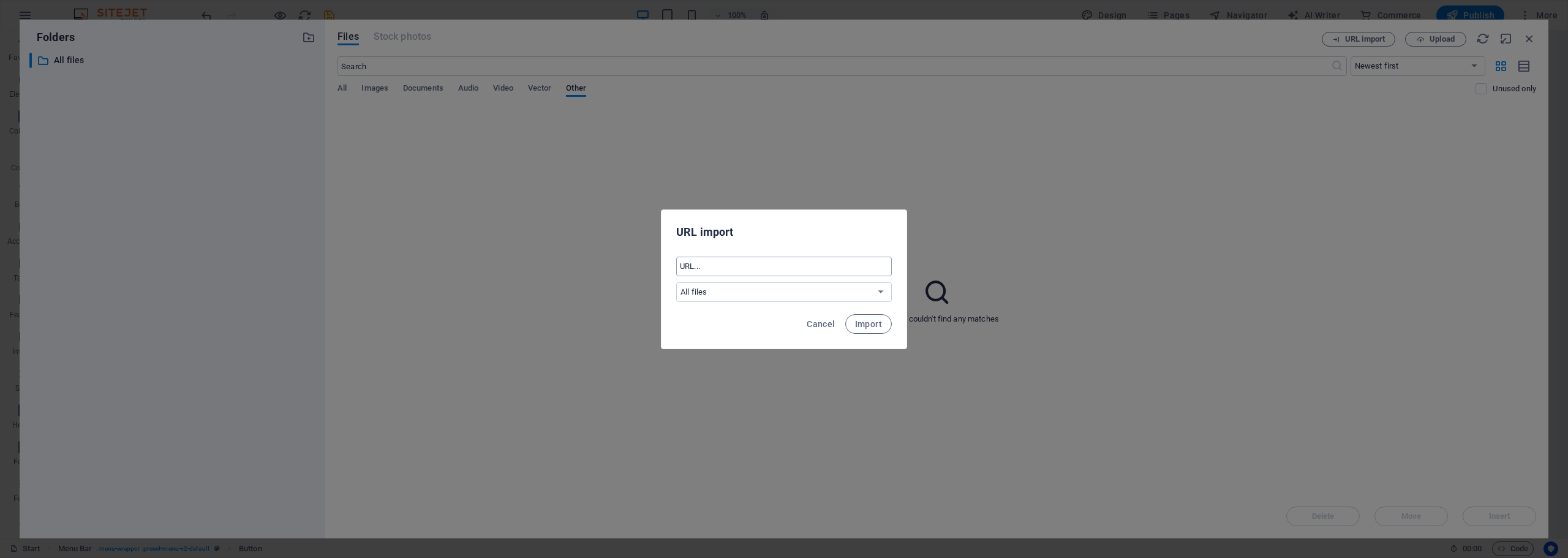
click at [698, 268] on input "text" at bounding box center [784, 266] width 216 height 19
paste input "airbnb.com.pe/h/pasonky"
click at [680, 269] on input "airbnb.com.pe/h/pasonky" at bounding box center [784, 266] width 216 height 19
type input "airbnb.com.pe/h/pasonky"
click at [820, 322] on span "Cancel" at bounding box center [821, 324] width 28 height 10
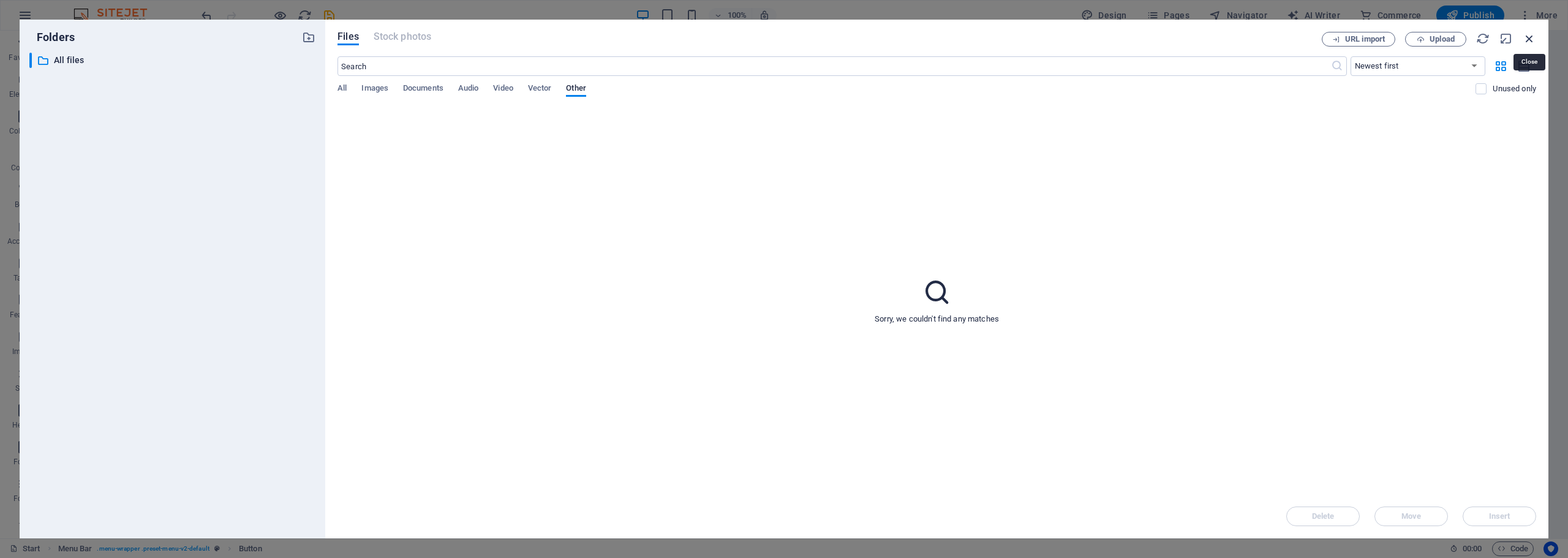
click at [1529, 39] on icon "button" at bounding box center [1529, 39] width 13 height 13
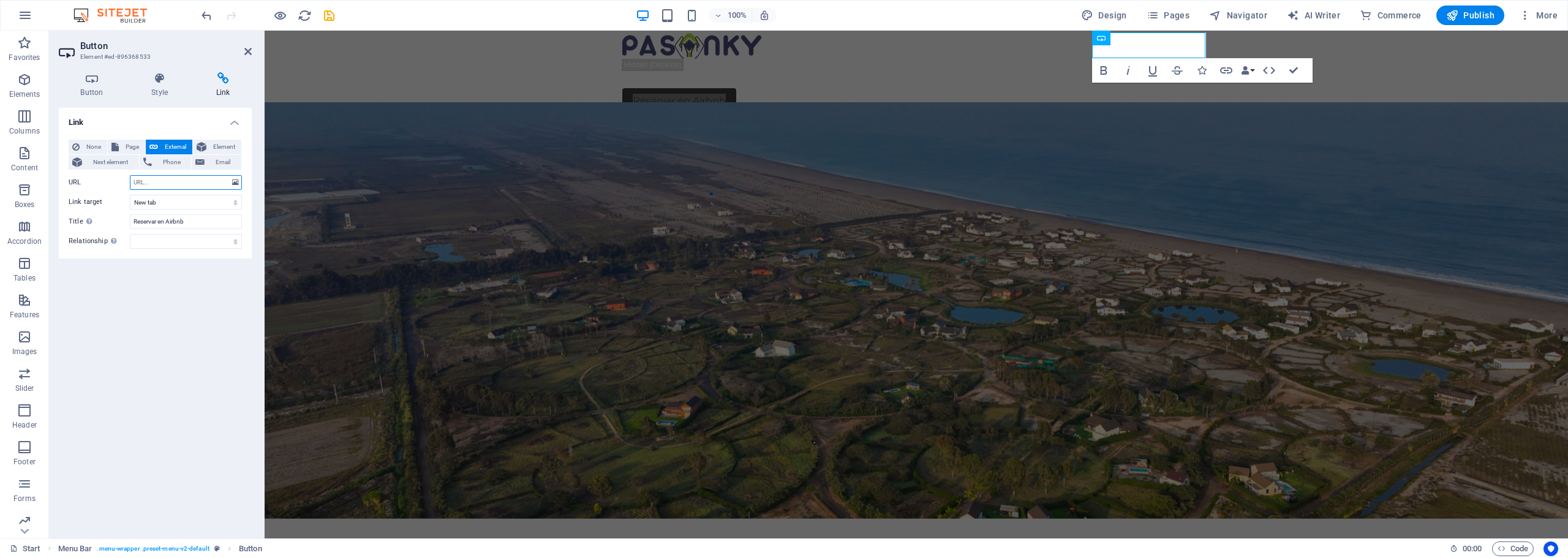
click at [152, 180] on input "URL" at bounding box center [186, 182] width 112 height 15
paste input "airbnb.com.pe/h/pasonky"
type input "https://airbnb.com.pe/h/pasonky"
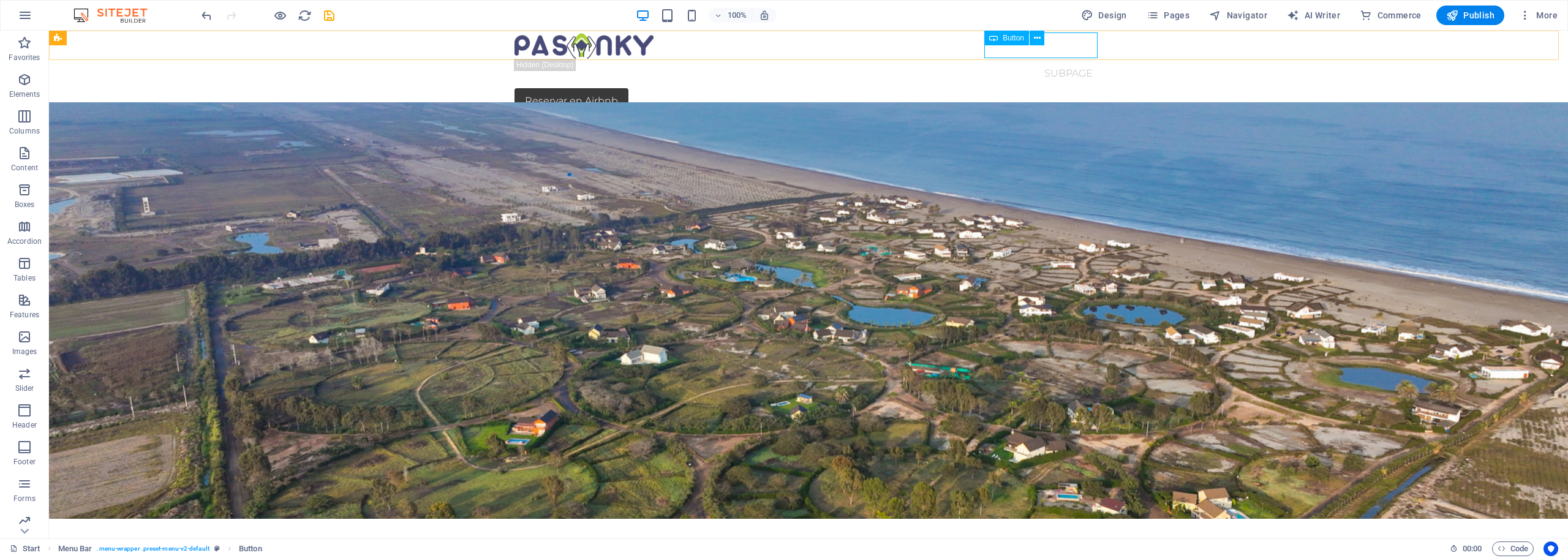
click at [1021, 39] on span "Button" at bounding box center [1013, 37] width 21 height 7
click at [1020, 39] on span "Button" at bounding box center [1013, 37] width 21 height 7
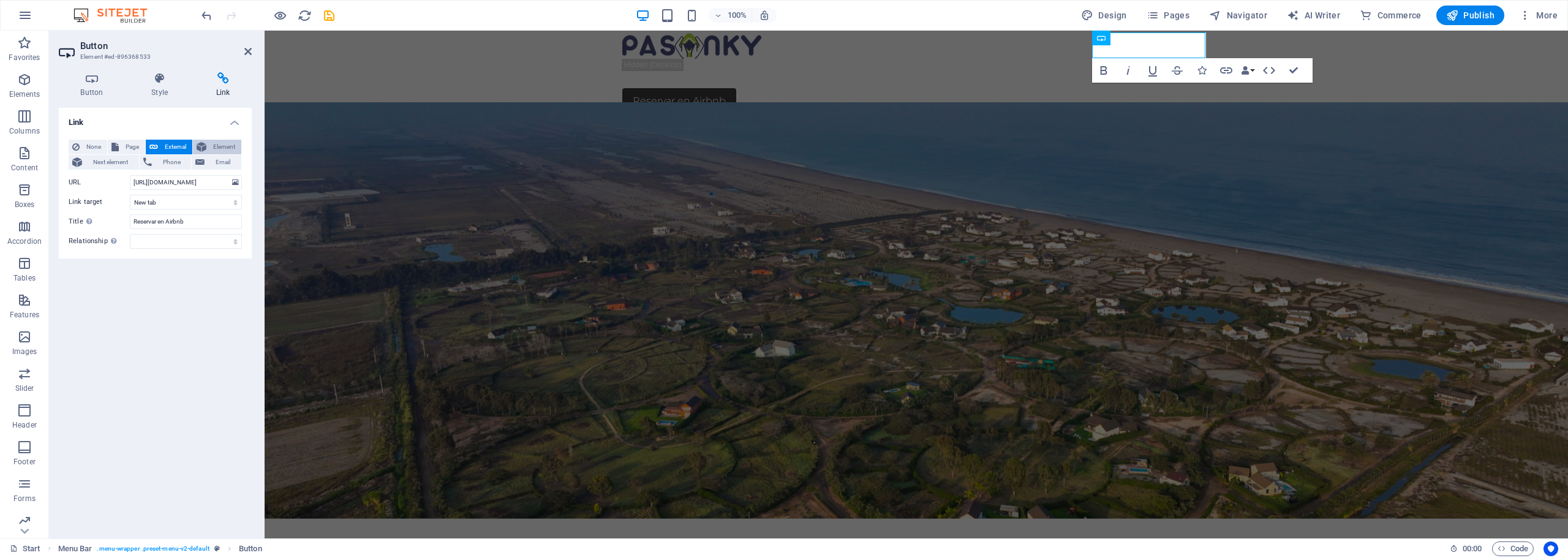
click at [221, 148] on span "Element" at bounding box center [223, 147] width 27 height 15
click at [114, 165] on span "Next element" at bounding box center [110, 162] width 49 height 15
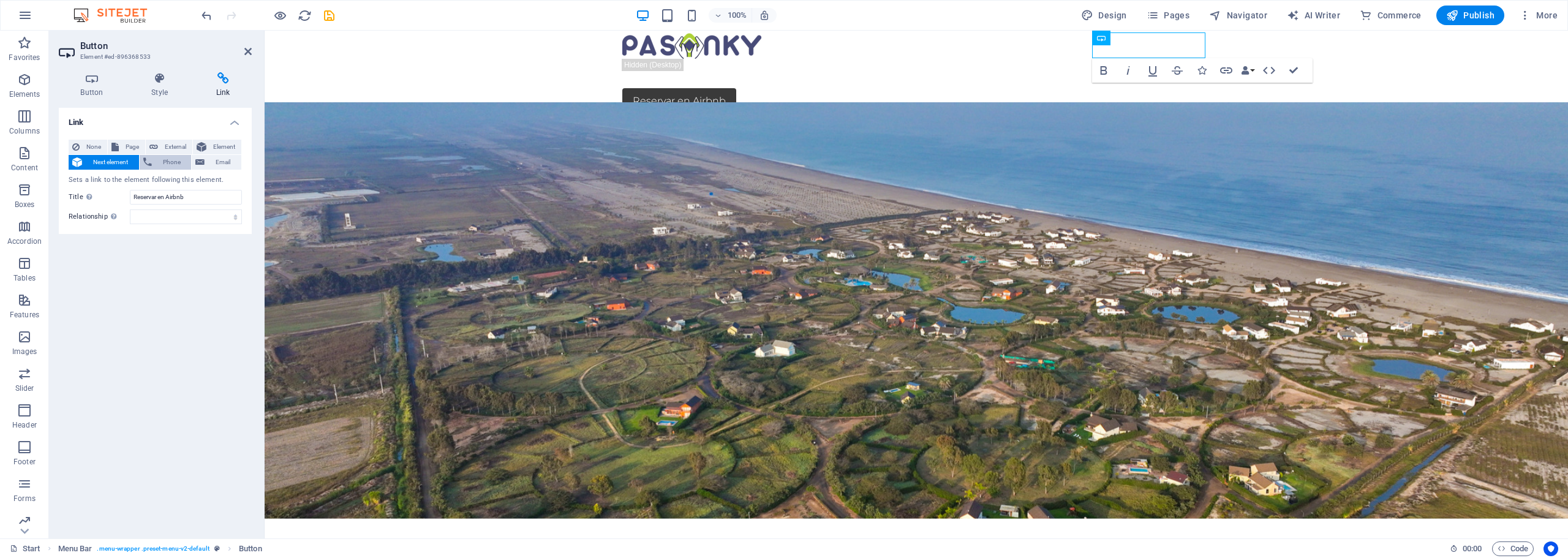
click at [178, 164] on span "Phone" at bounding box center [172, 162] width 33 height 15
click at [220, 158] on span "Email" at bounding box center [223, 162] width 29 height 15
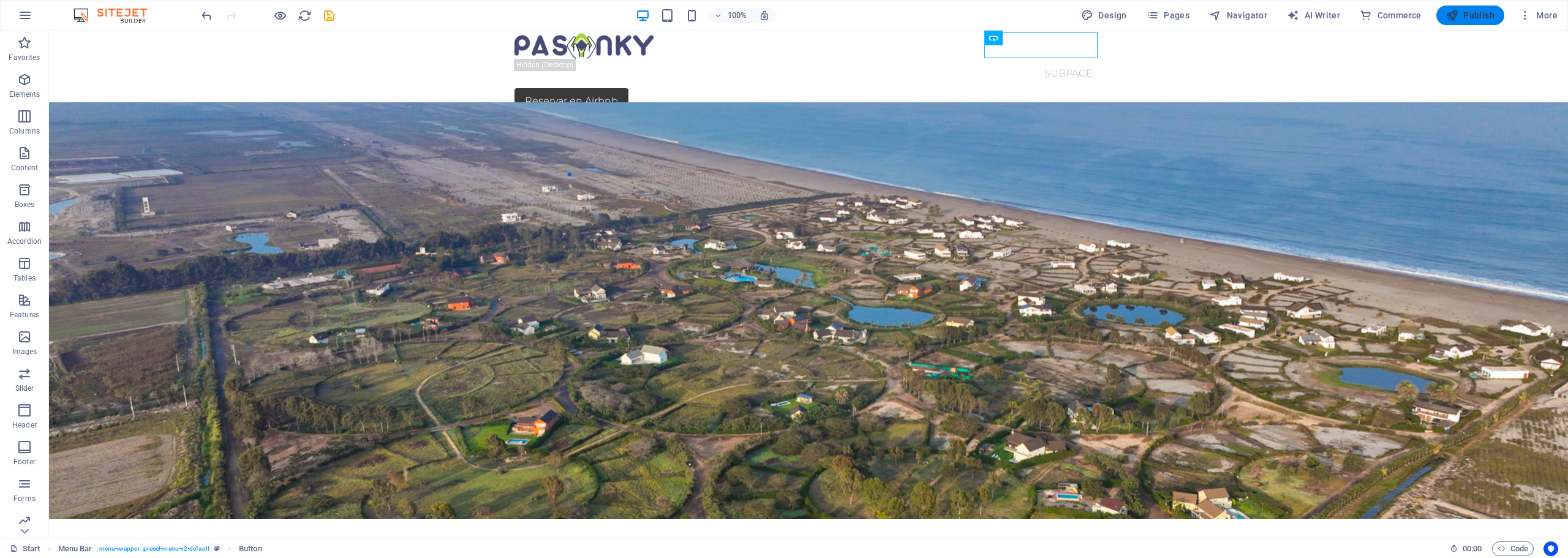
click at [1468, 13] on span "Publish" at bounding box center [1470, 15] width 48 height 12
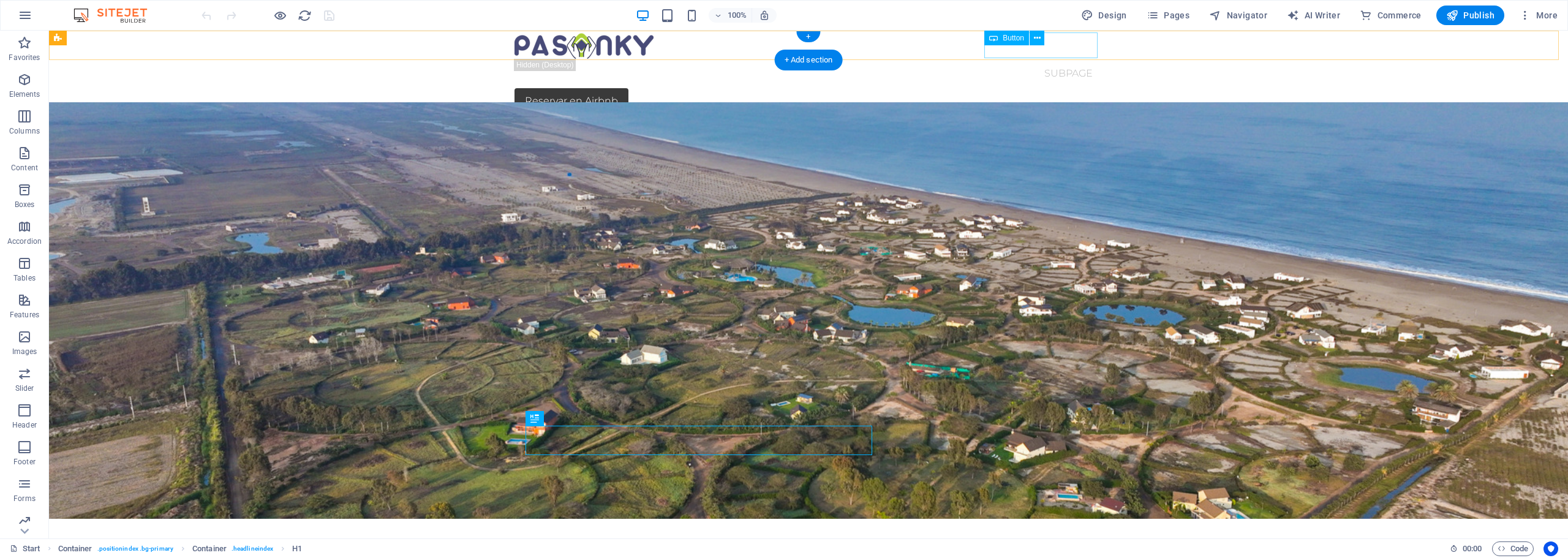
click at [1067, 88] on div "Reservar en Airbnb" at bounding box center [809, 101] width 588 height 25
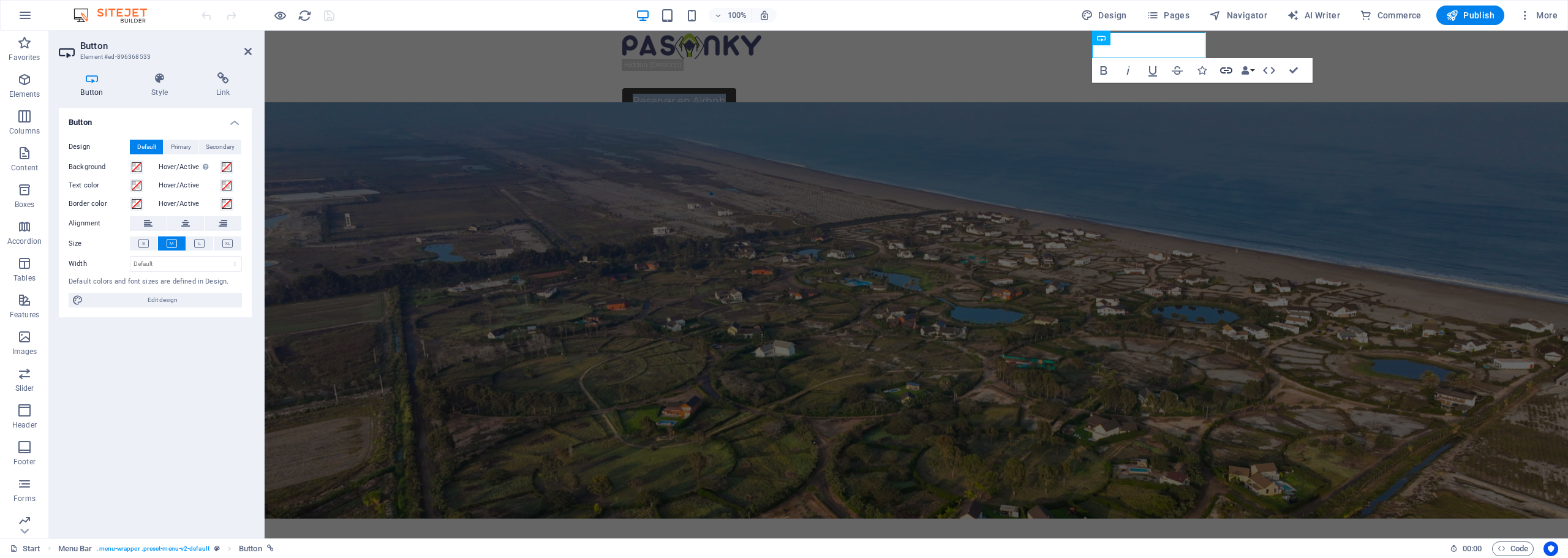
click at [1230, 71] on icon "button" at bounding box center [1226, 70] width 15 height 15
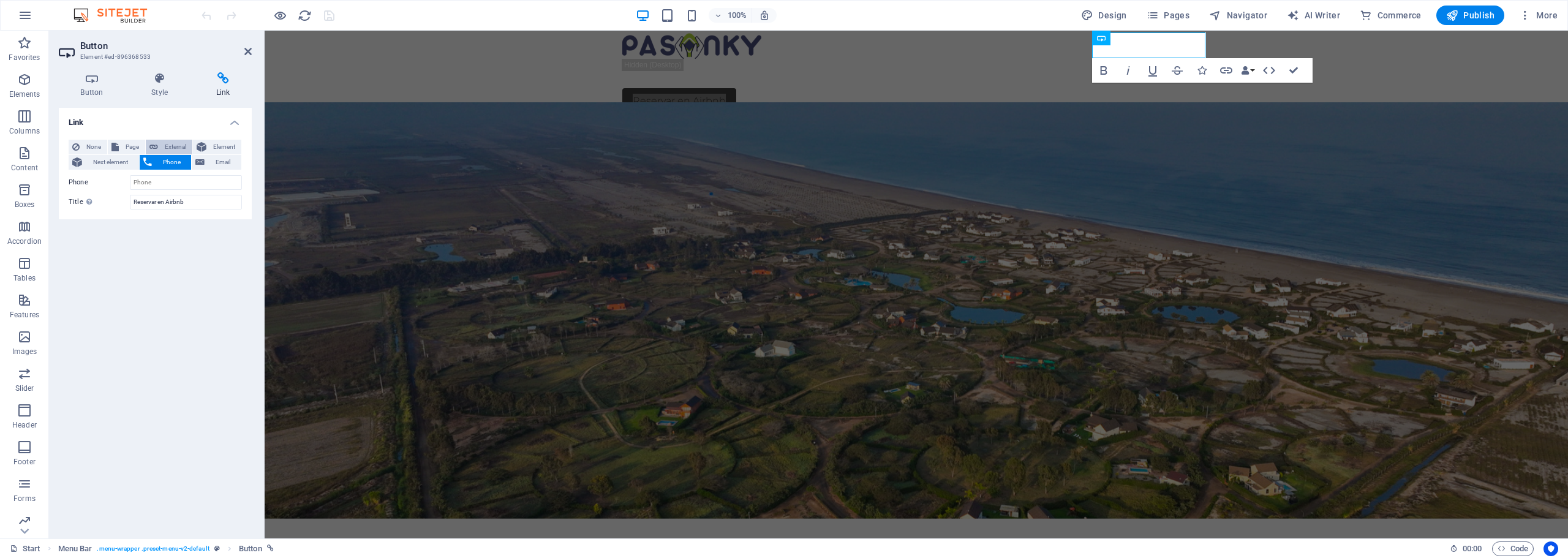
click at [165, 146] on span "External" at bounding box center [175, 147] width 27 height 15
select select "blank"
paste input "[DOMAIN_NAME][URL]"
type input "https://airbnb.com.pe/h/pasonky"
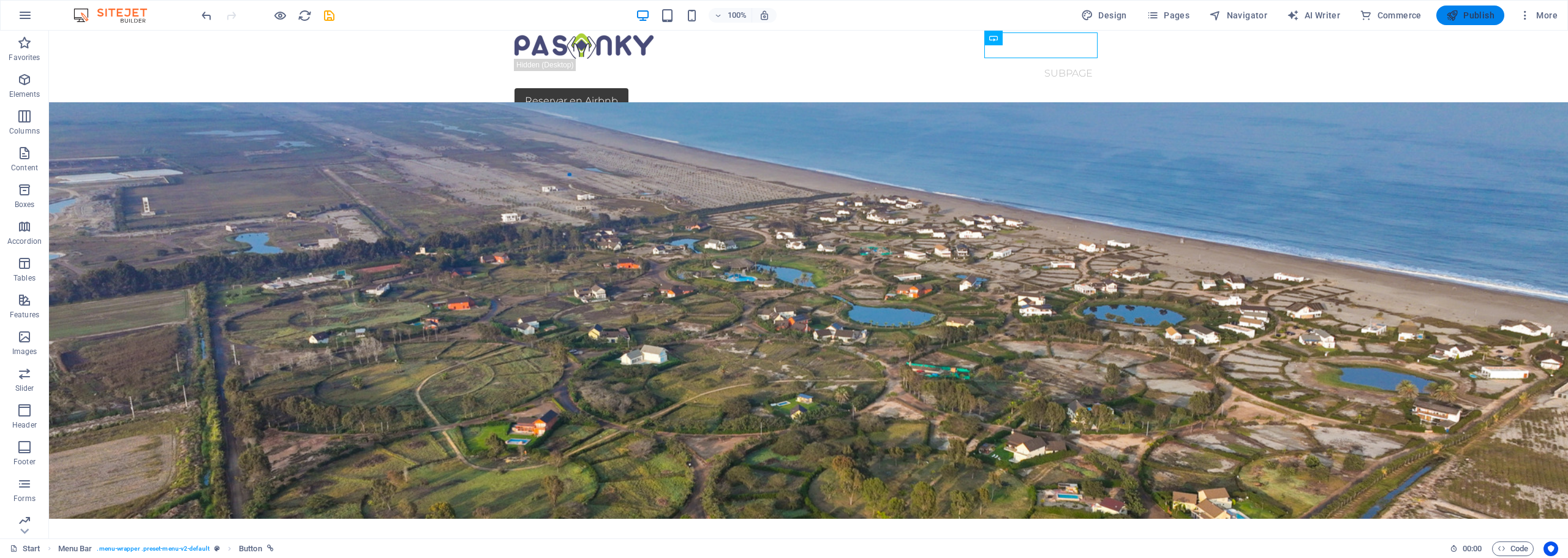
click at [1470, 15] on span "Publish" at bounding box center [1470, 15] width 48 height 12
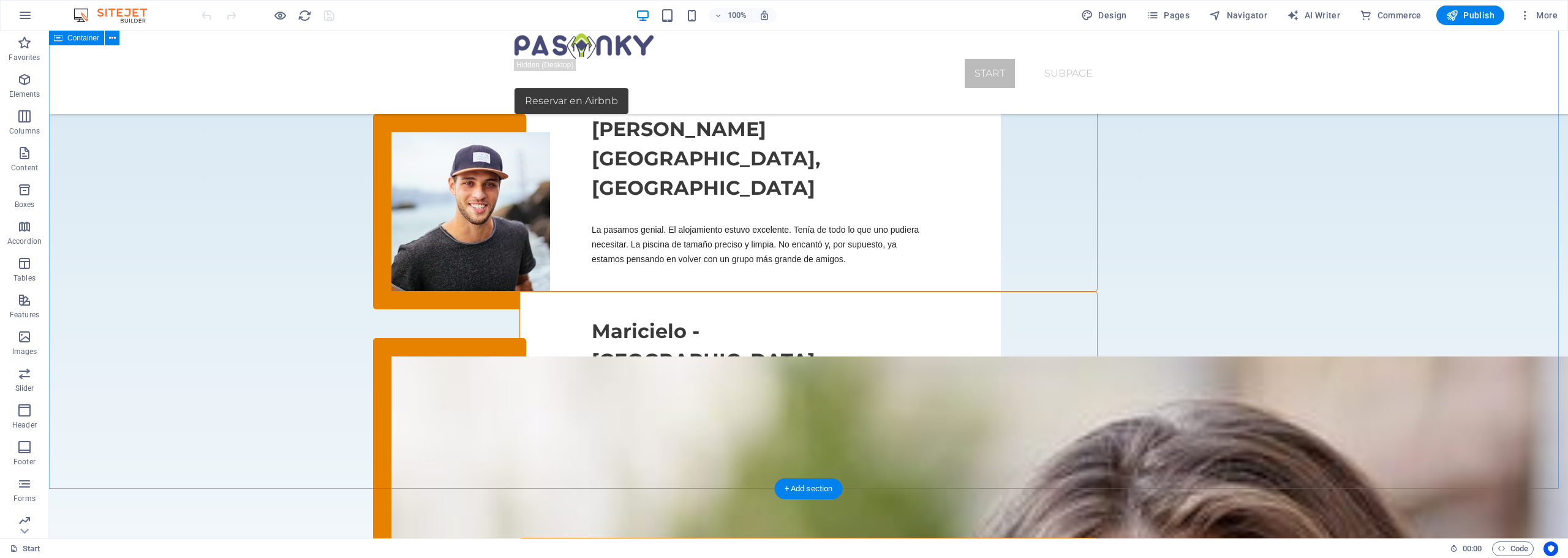
scroll to position [1679, 0]
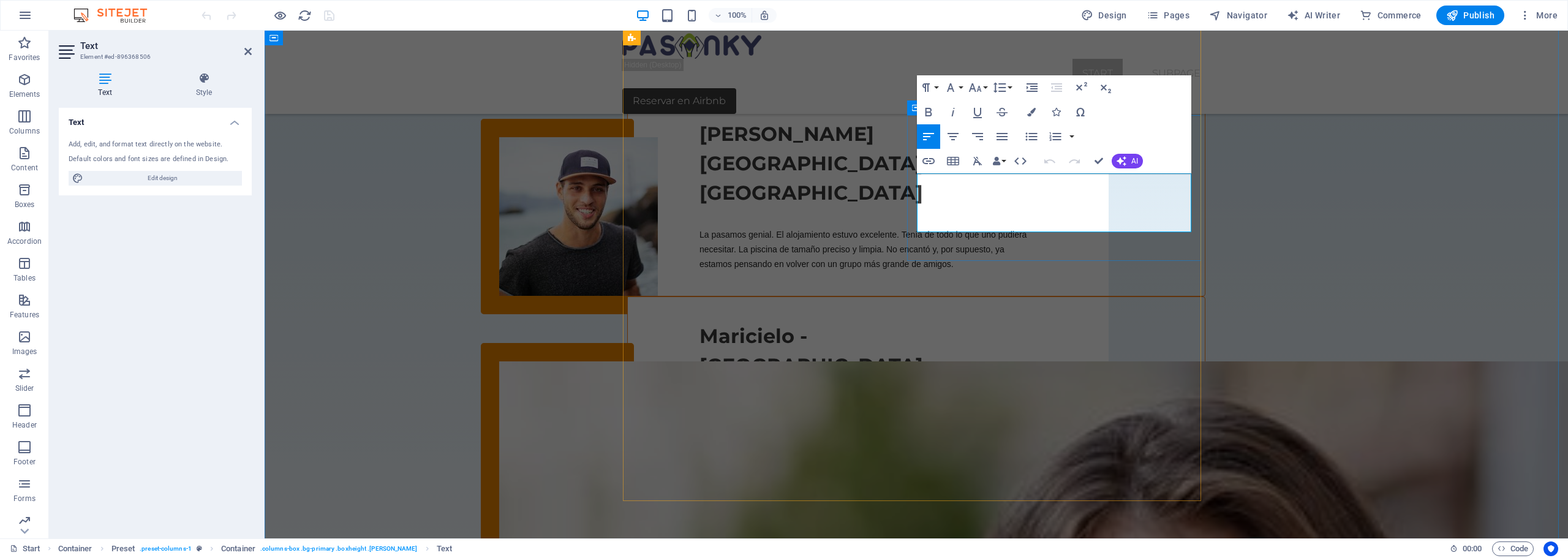
drag, startPoint x: 1148, startPoint y: 225, endPoint x: 908, endPoint y: 167, distance: 246.9
copy p "Tendrás lo mejor de ambos mundos: la tranquilidad del campo se mezcla con la ce…"
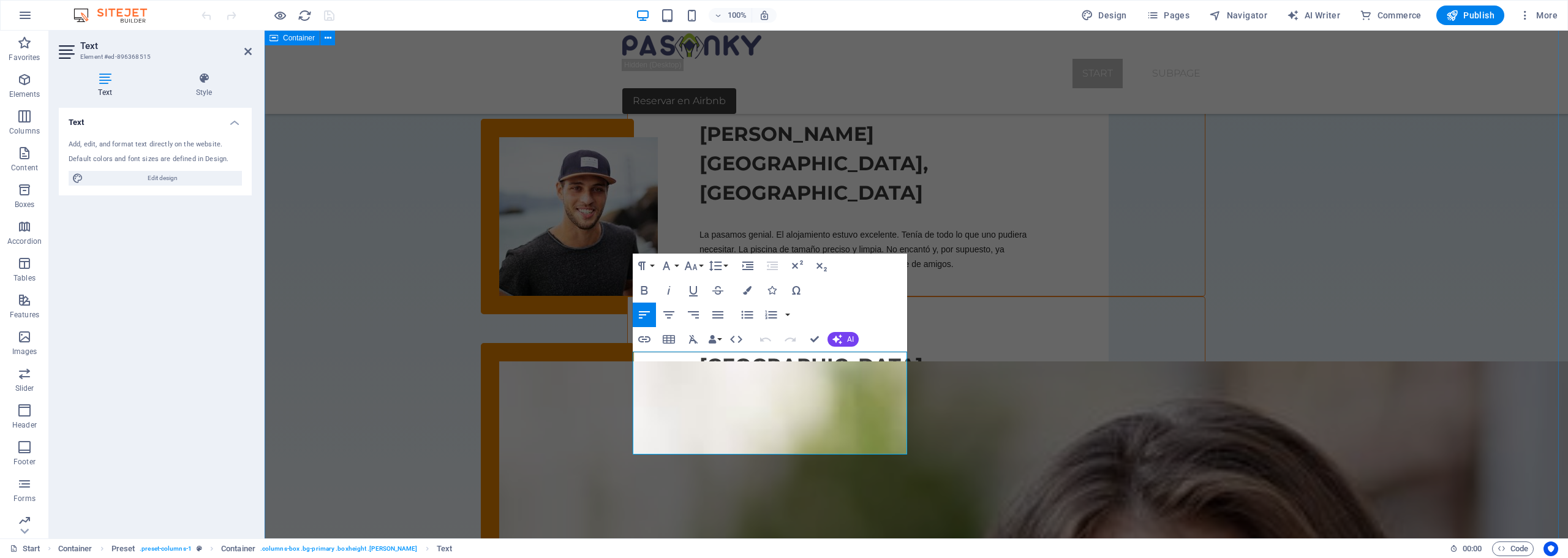
drag, startPoint x: 817, startPoint y: 446, endPoint x: 620, endPoint y: 350, distance: 219.1
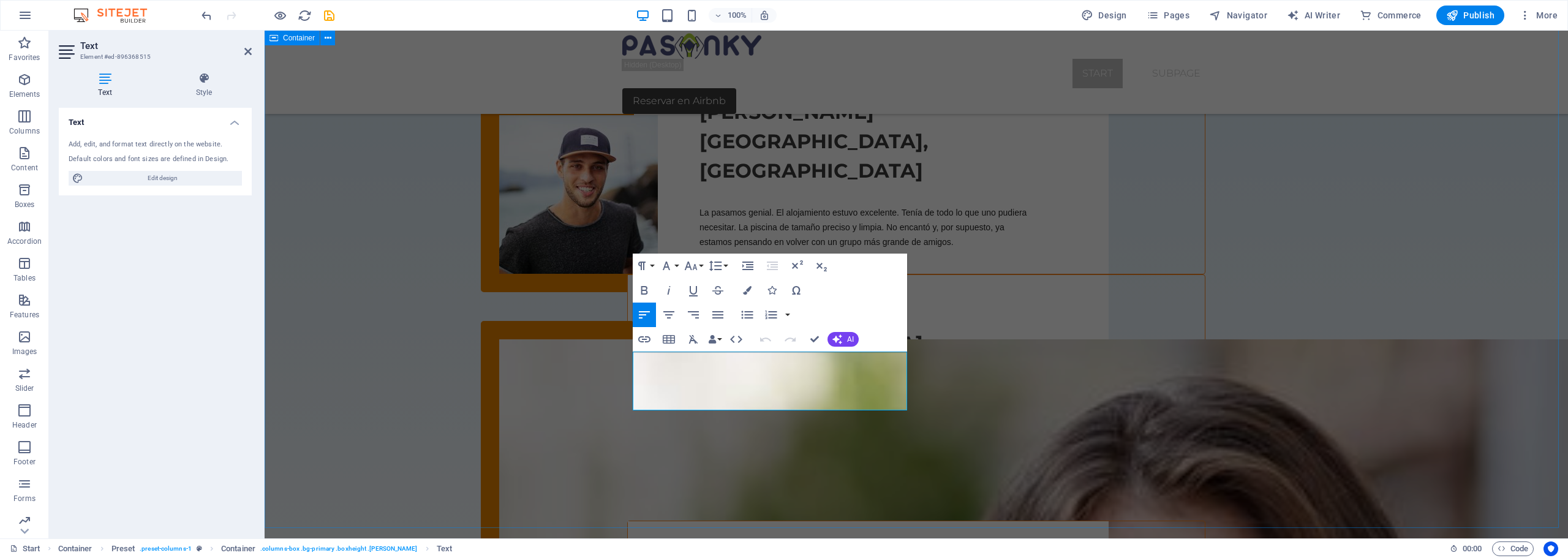
drag, startPoint x: 863, startPoint y: 403, endPoint x: 602, endPoint y: 355, distance: 265.4
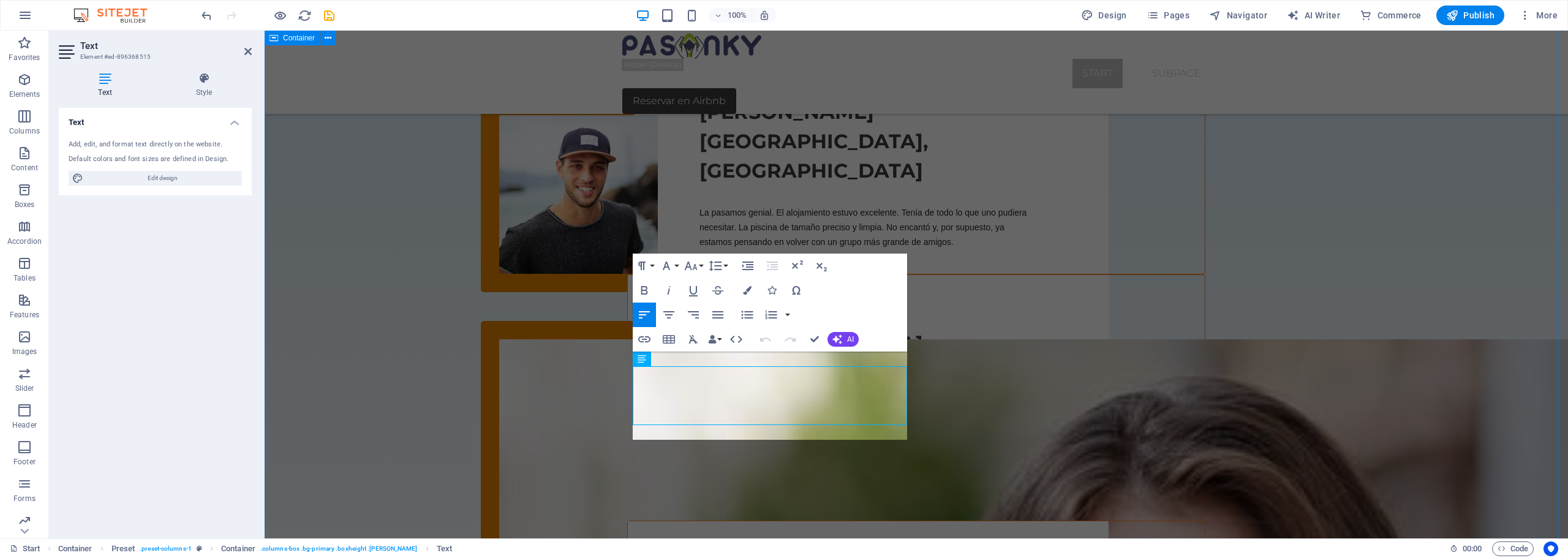
scroll to position [1686, 0]
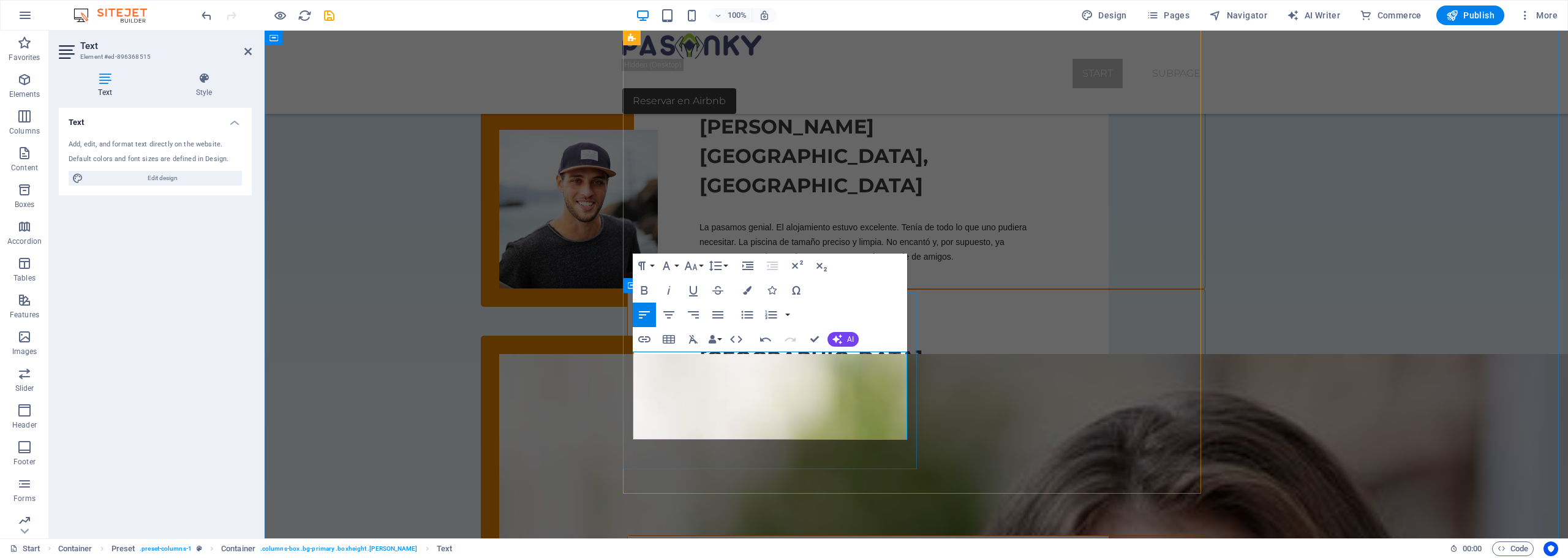
drag, startPoint x: 803, startPoint y: 360, endPoint x: 742, endPoint y: 378, distance: 63.6
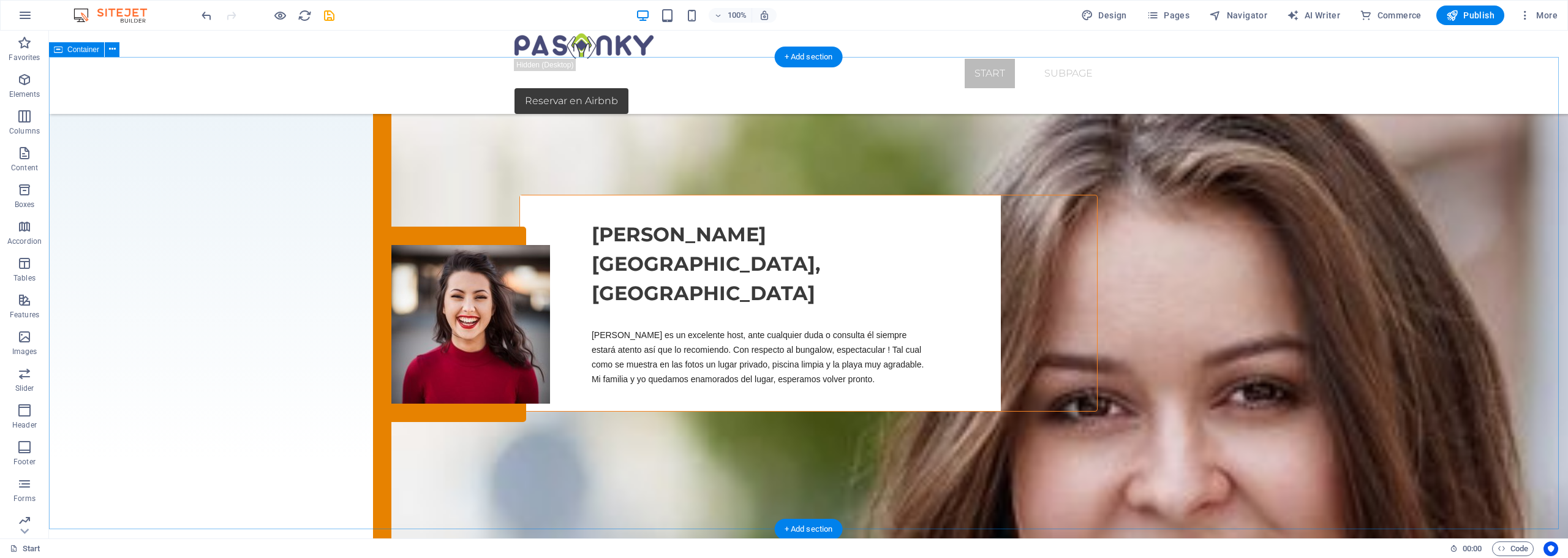
scroll to position [1931, 0]
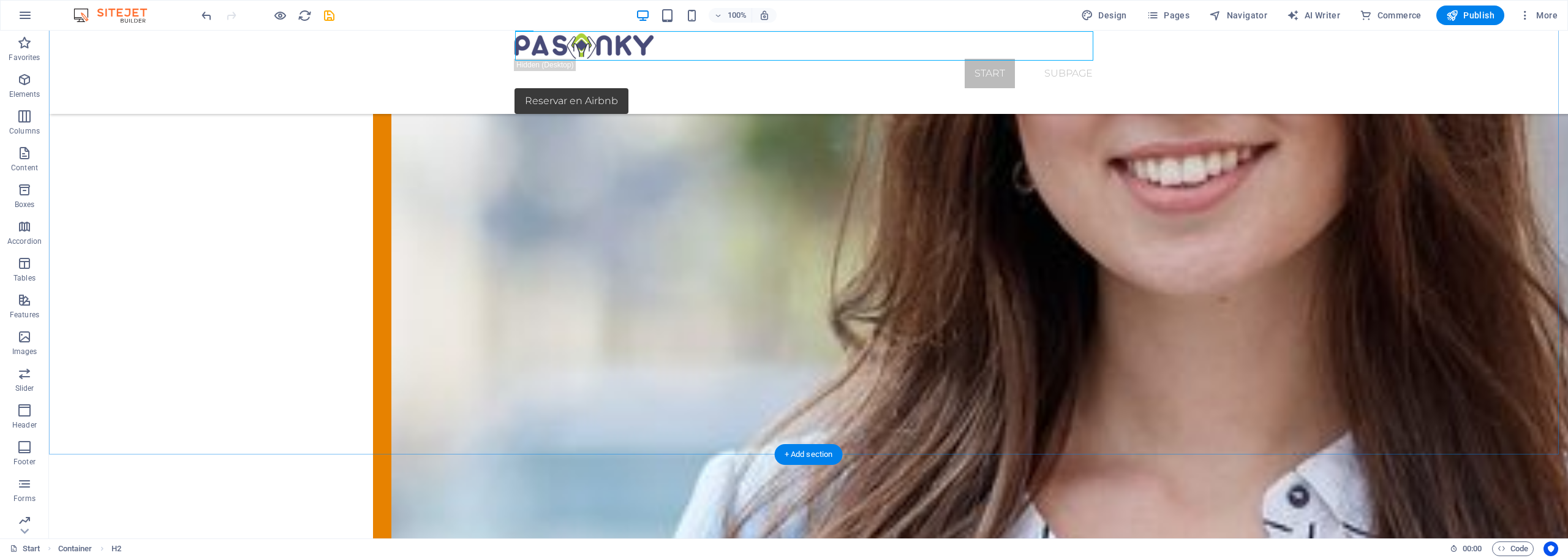
scroll to position [2438, 0]
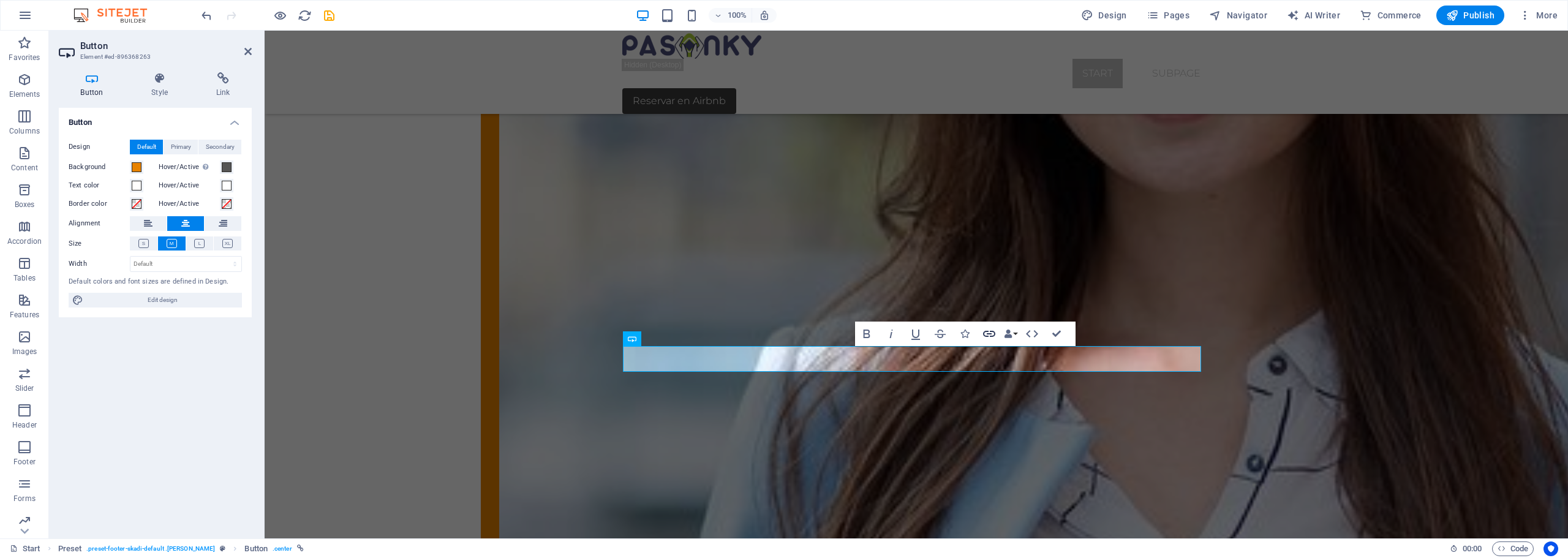
click at [991, 336] on icon "button" at bounding box center [989, 333] width 12 height 6
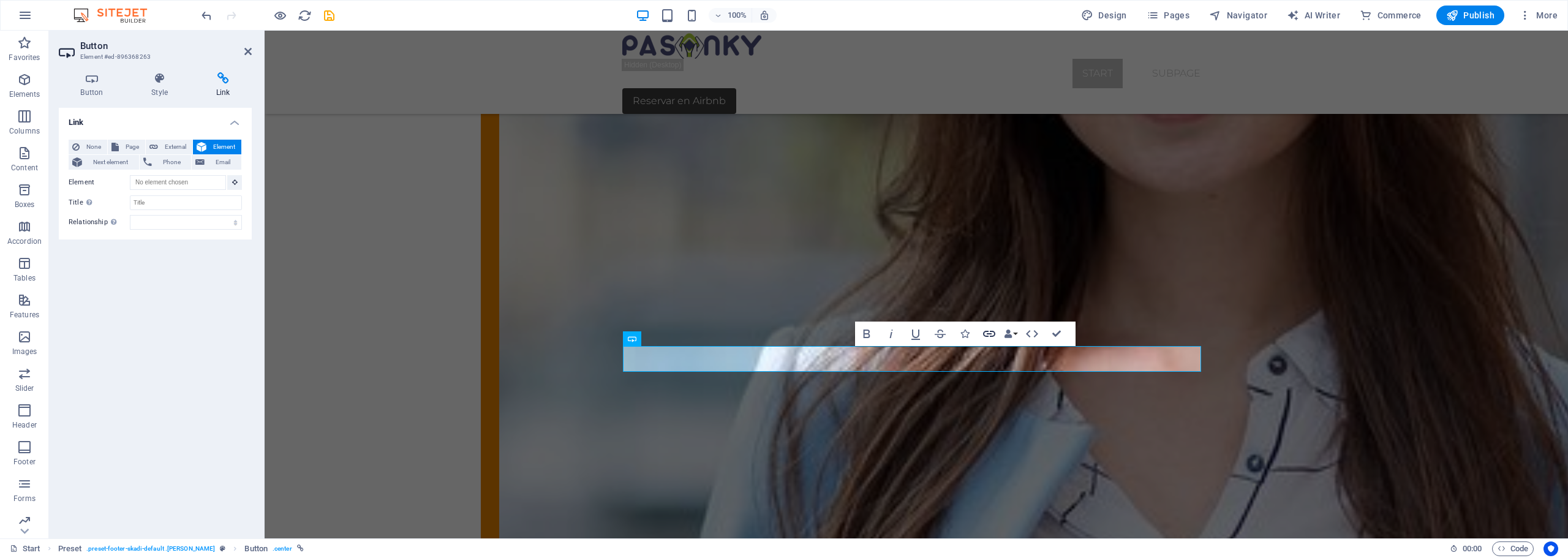
click at [989, 334] on icon "button" at bounding box center [989, 333] width 12 height 6
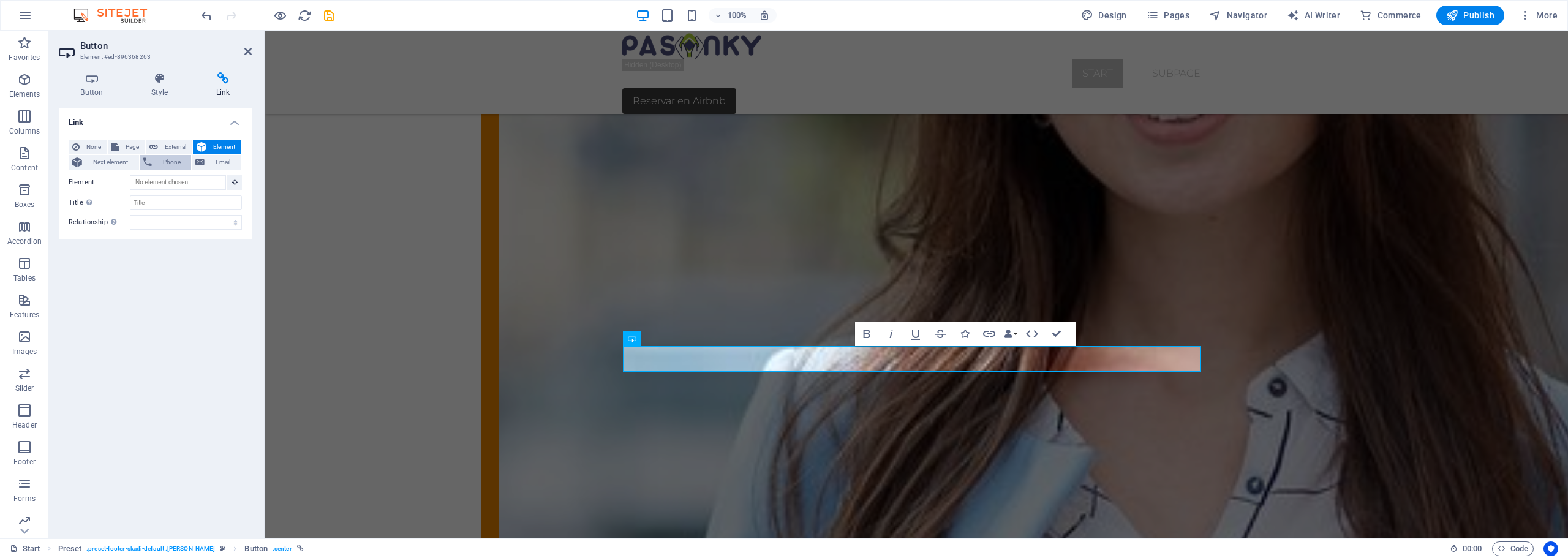
scroll to position [2409, 0]
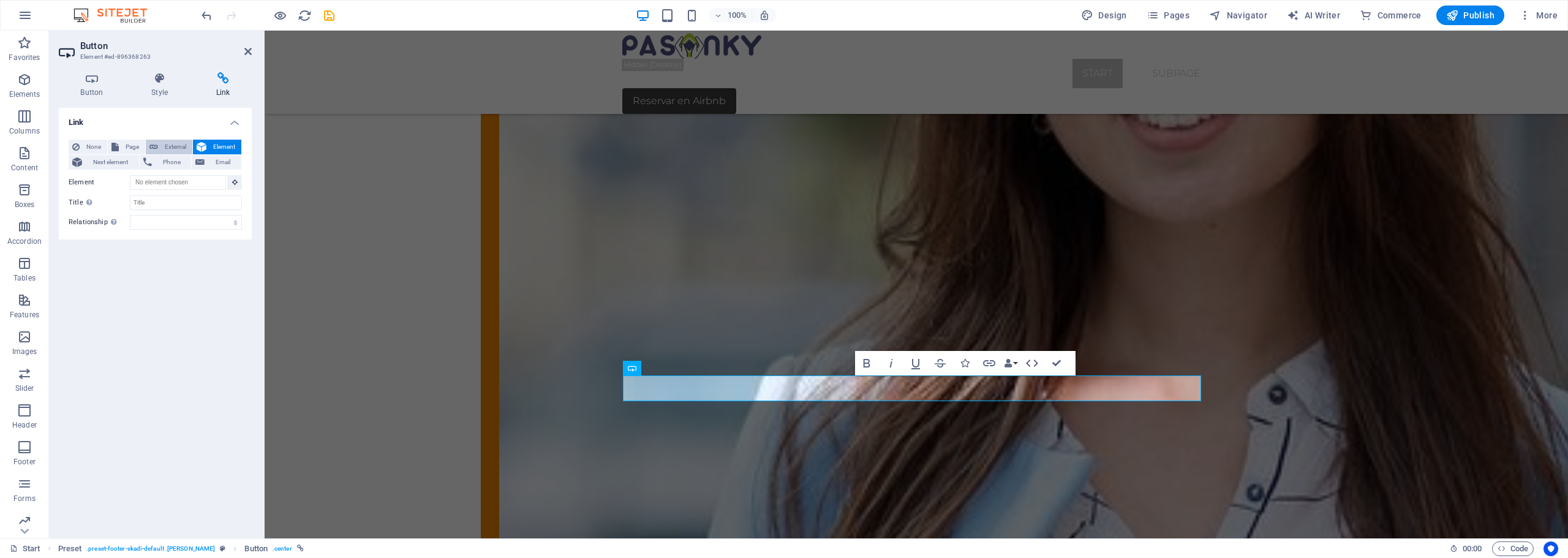
click at [168, 148] on span "External" at bounding box center [175, 147] width 27 height 15
select select "blank"
click at [146, 184] on input "URL" at bounding box center [186, 182] width 112 height 15
click at [184, 184] on input "https://pasonky" at bounding box center [186, 182] width 112 height 15
type input "https://airbnb.com/h/pasonky"
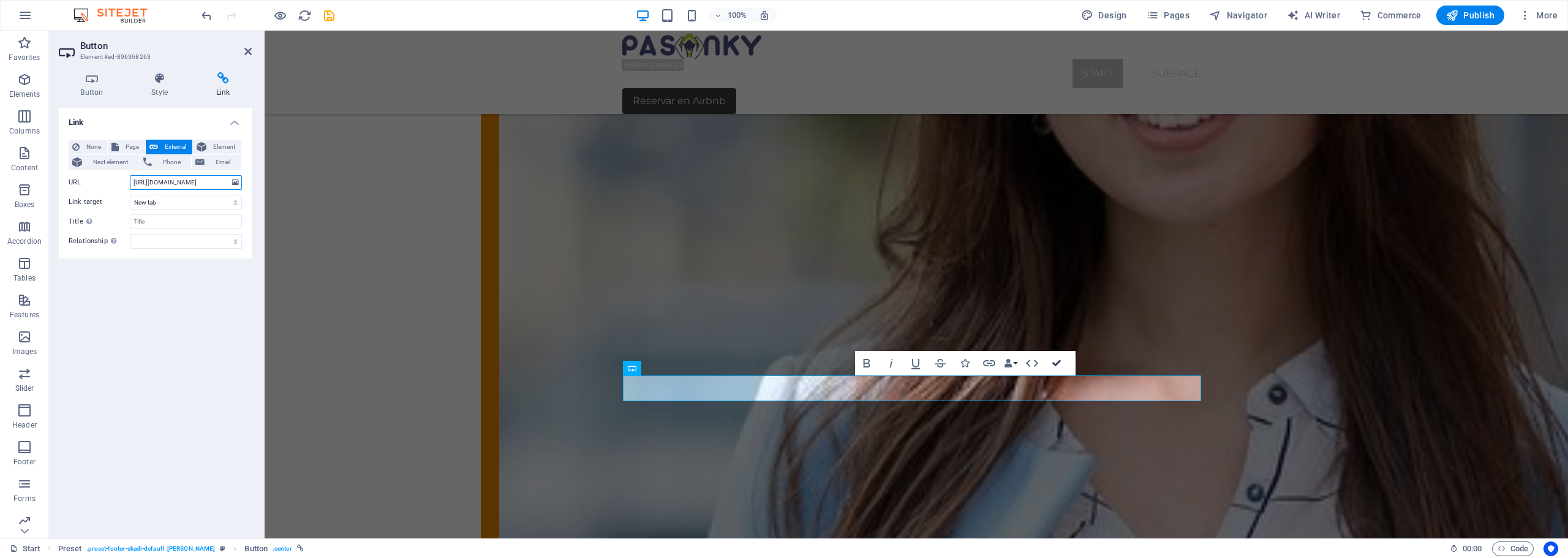
drag, startPoint x: 1056, startPoint y: 362, endPoint x: 1008, endPoint y: 331, distance: 57.1
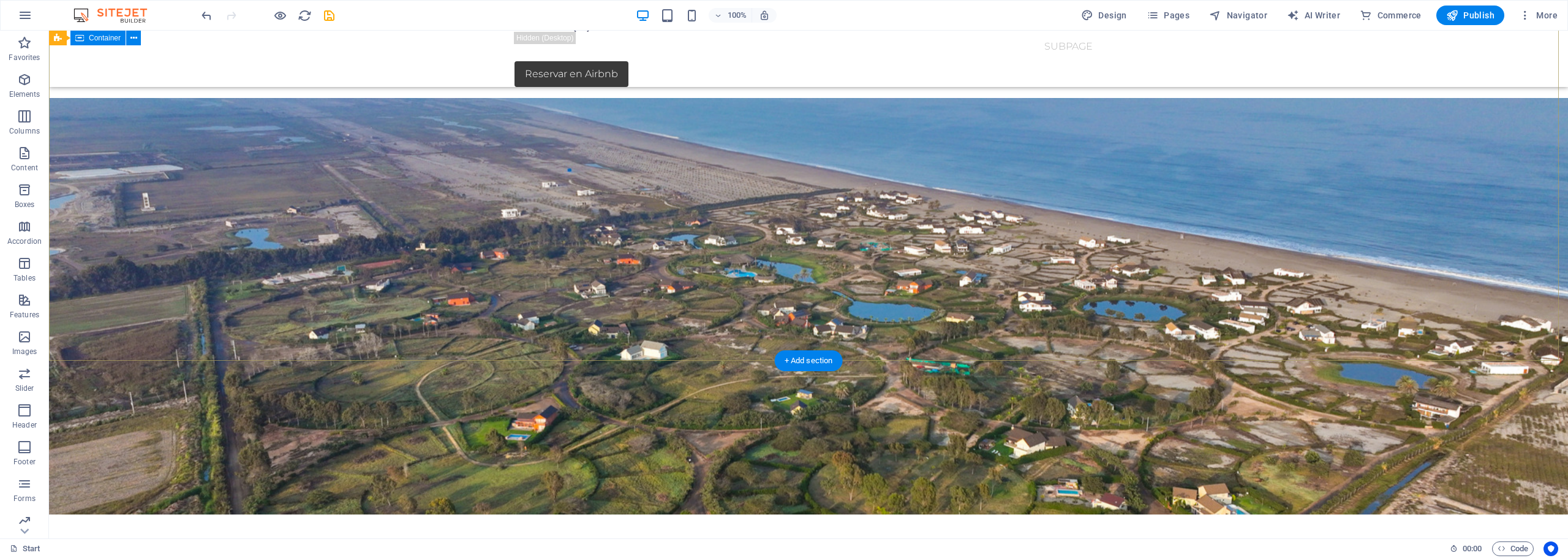
scroll to position [0, 0]
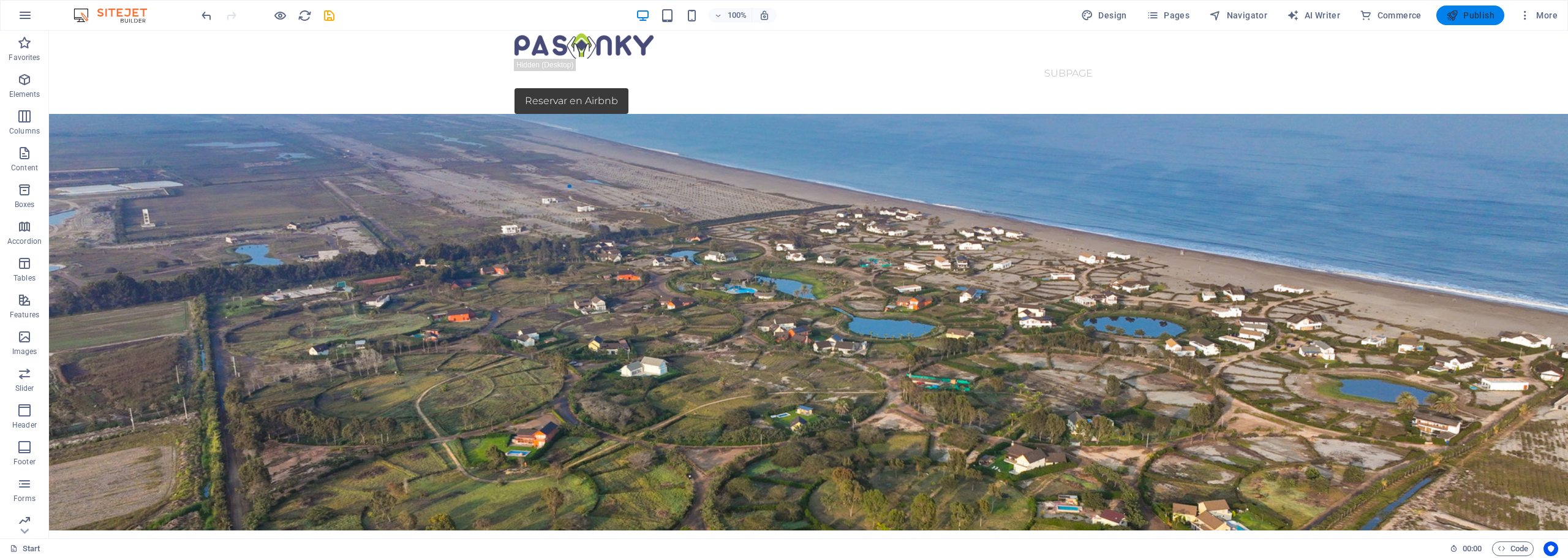
click at [1468, 15] on span "Publish" at bounding box center [1470, 15] width 48 height 12
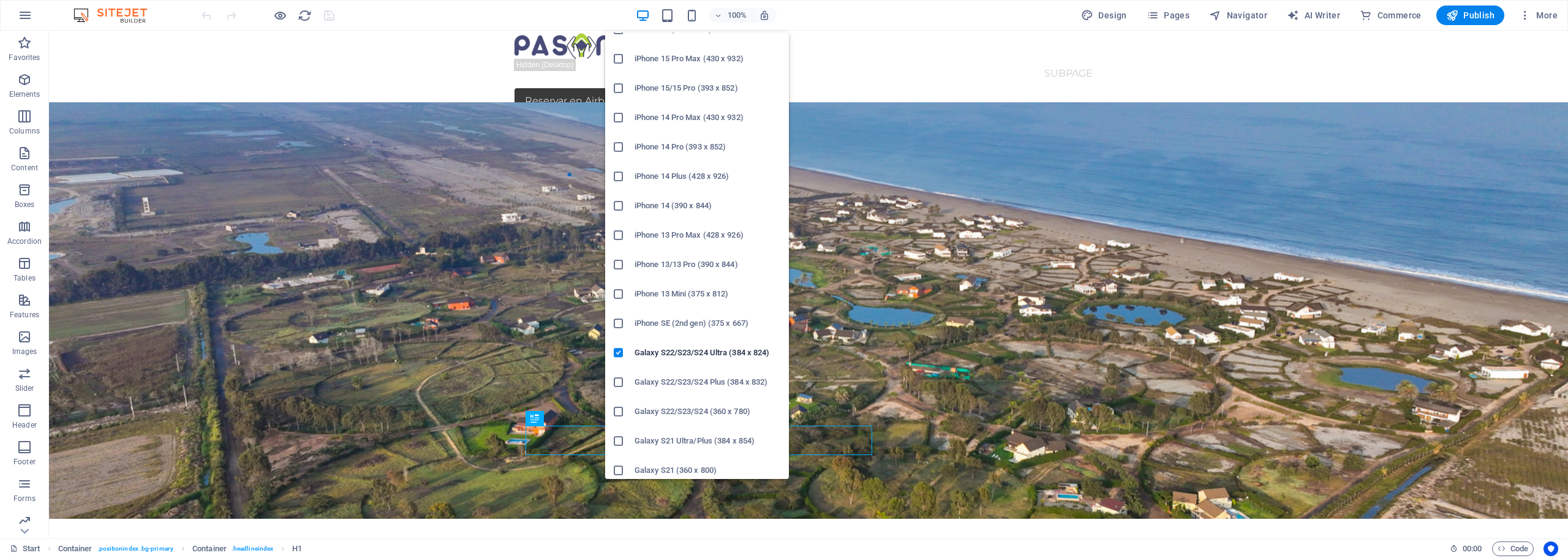
scroll to position [184, 0]
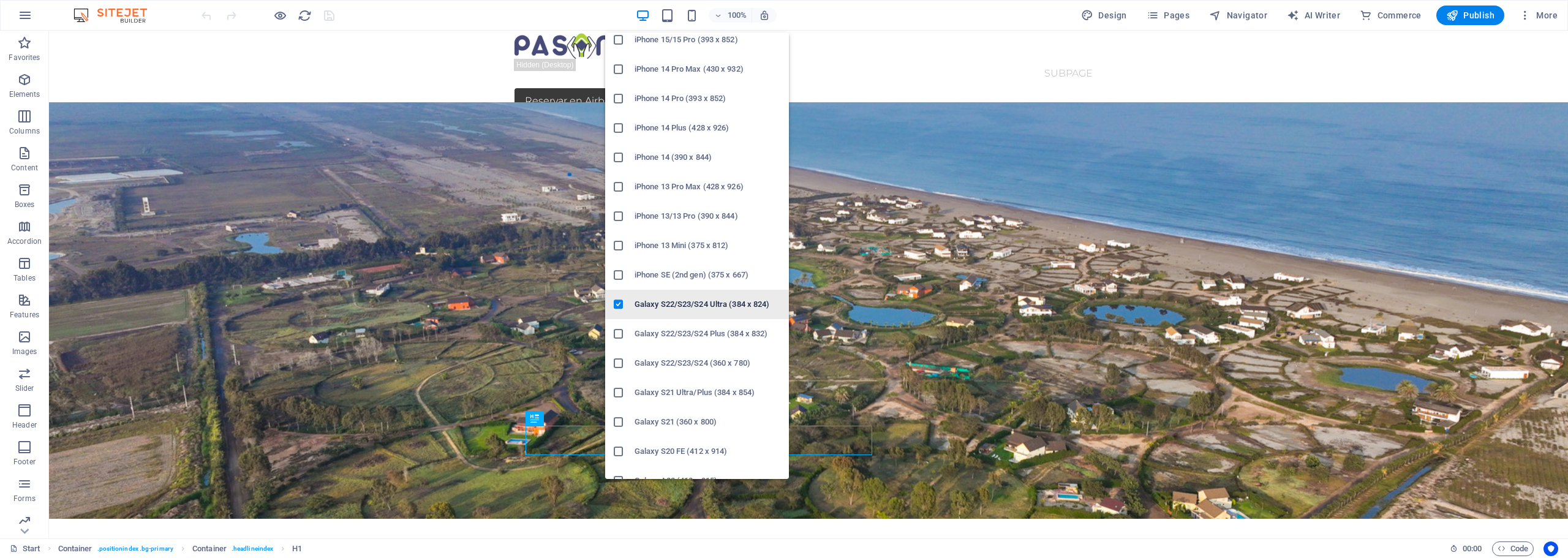
click at [702, 305] on h6 "Galaxy S22/S23/S24 Ultra (384 x 824)" at bounding box center [708, 305] width 147 height 15
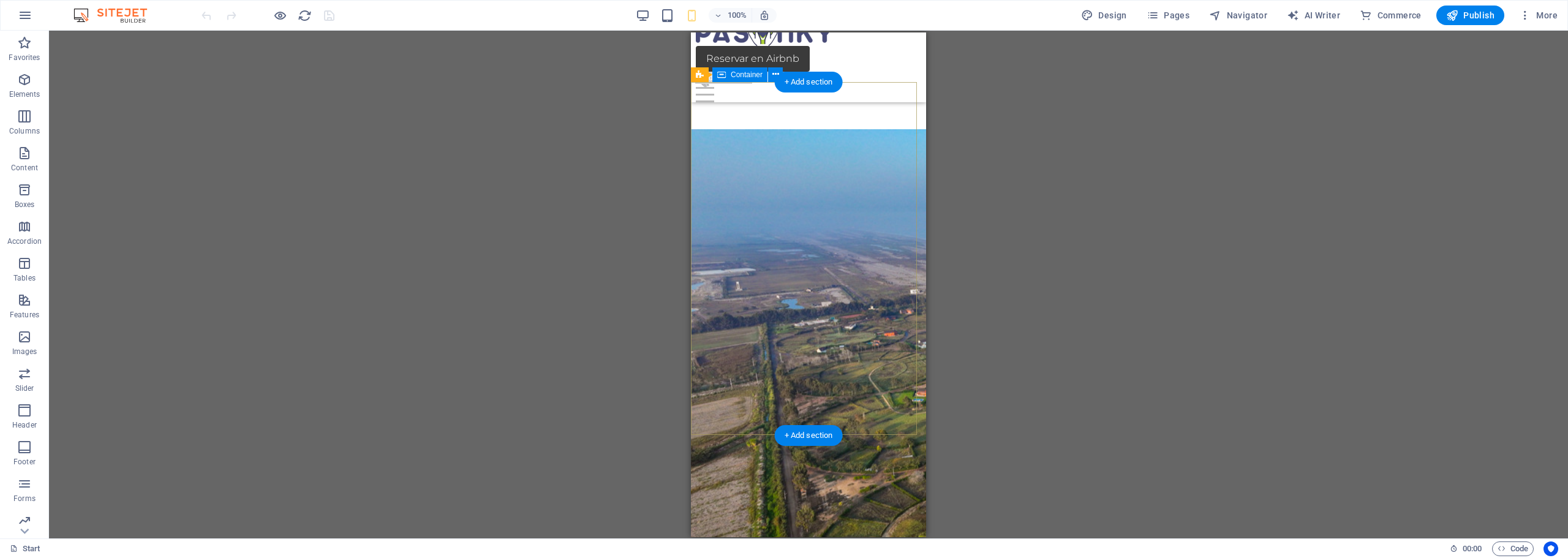
scroll to position [0, 0]
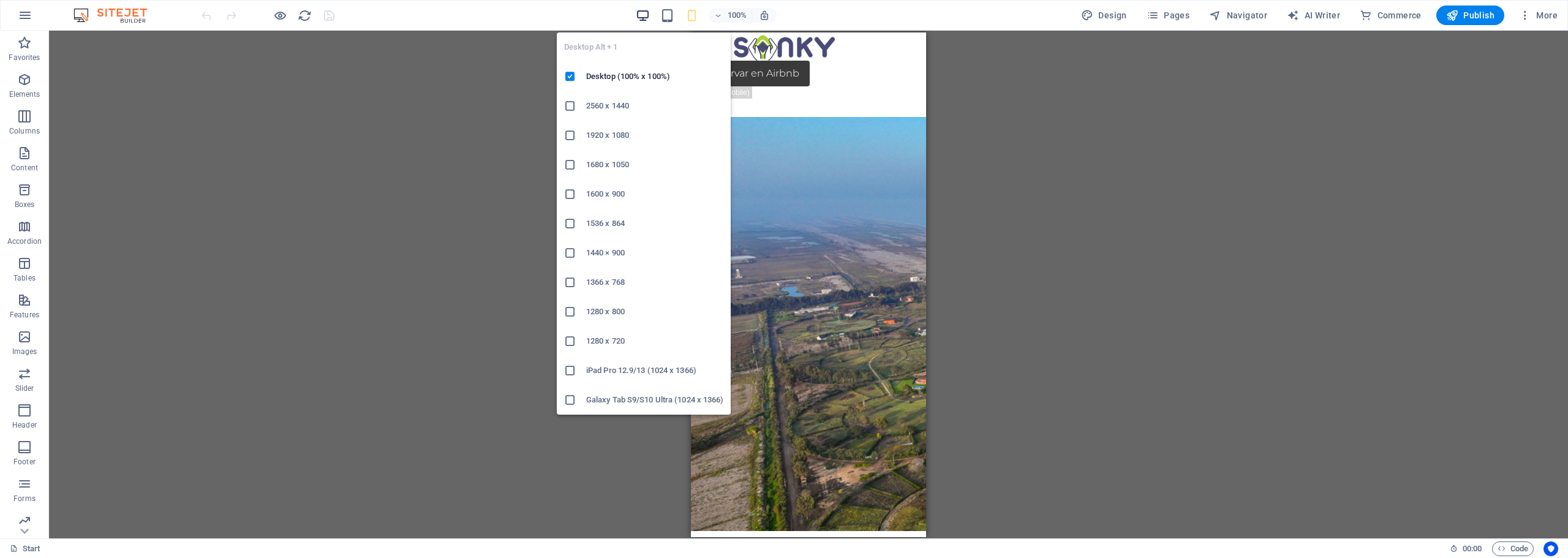
click at [647, 16] on icon "button" at bounding box center [642, 15] width 14 height 14
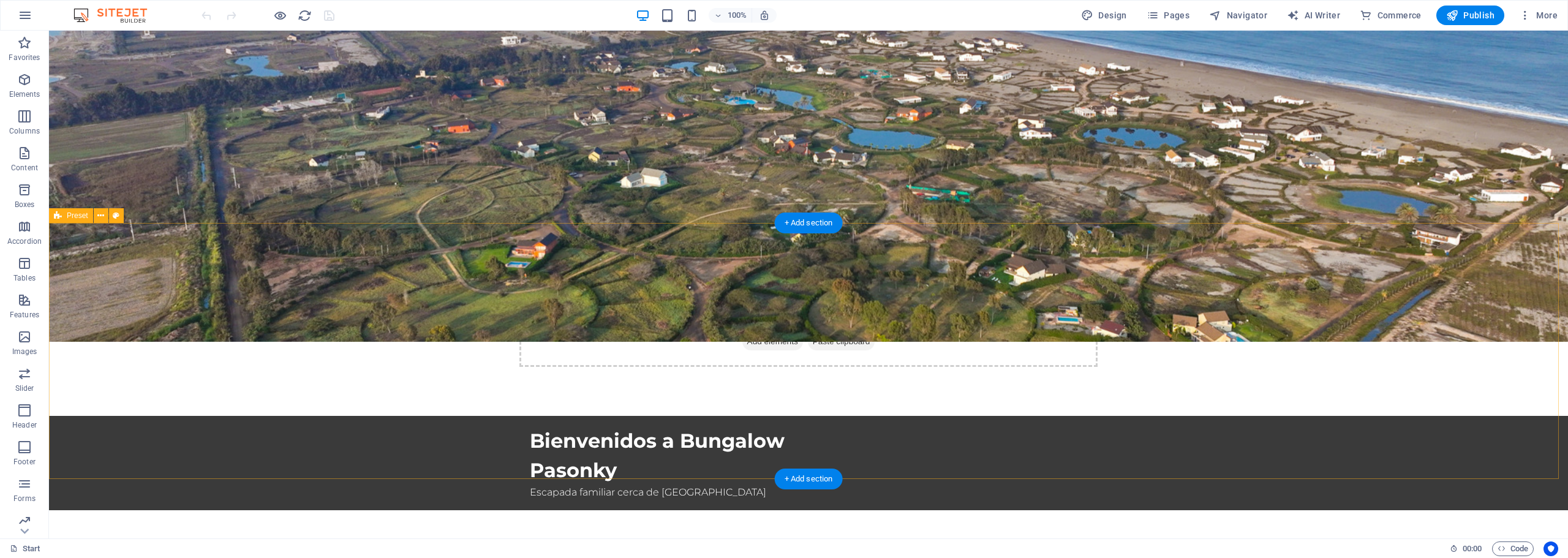
scroll to position [306, 0]
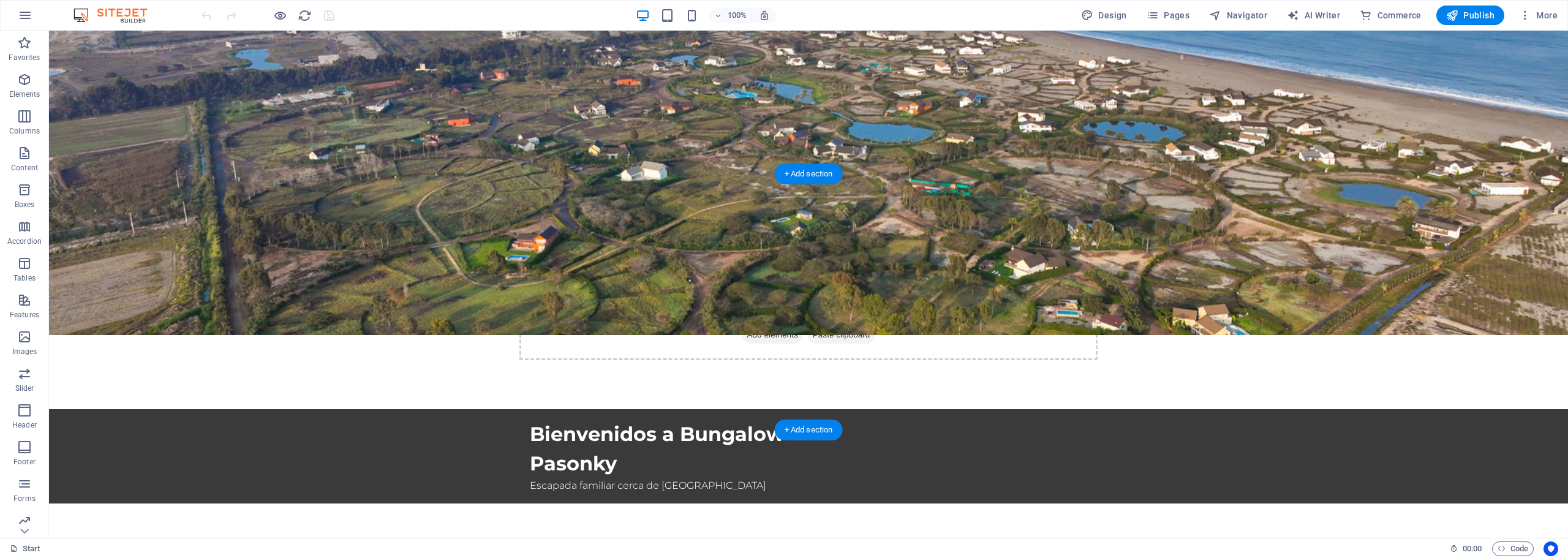
select select "px"
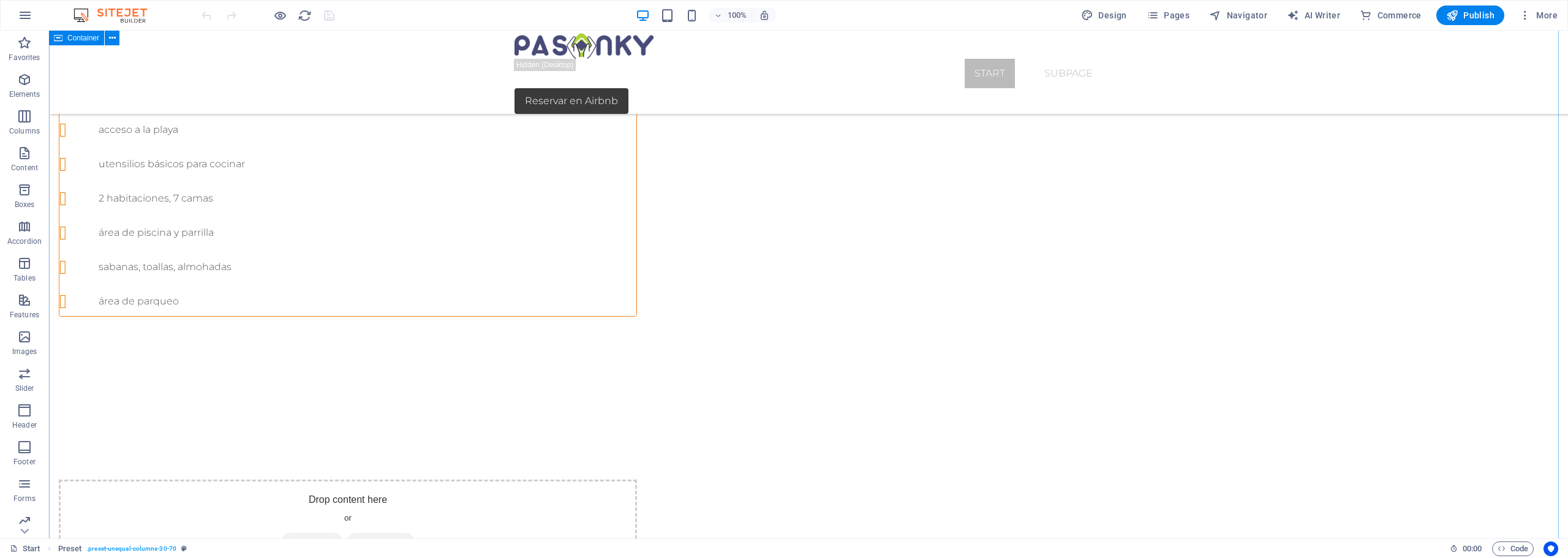
scroll to position [796, 0]
